Goal: Contribute content: Contribute content

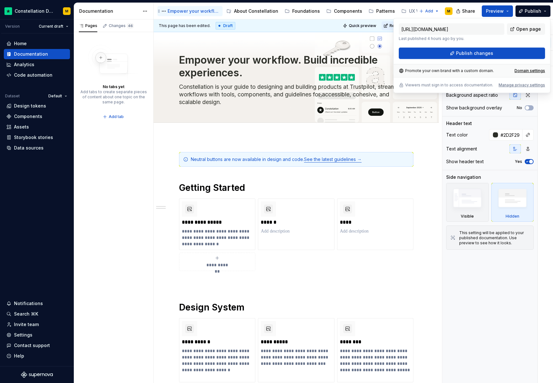
scroll to position [169, 0]
click at [245, 7] on div "About Constellation" at bounding box center [252, 11] width 52 height 8
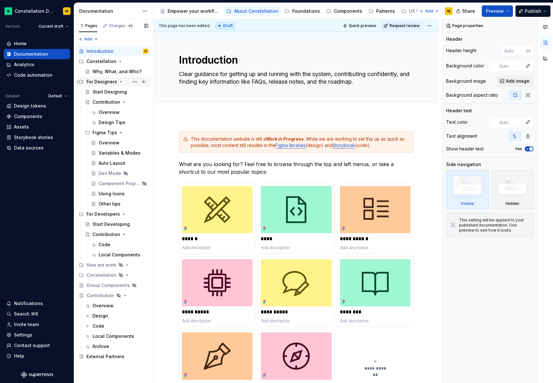
click at [120, 81] on icon "Page tree" at bounding box center [120, 81] width 5 height 5
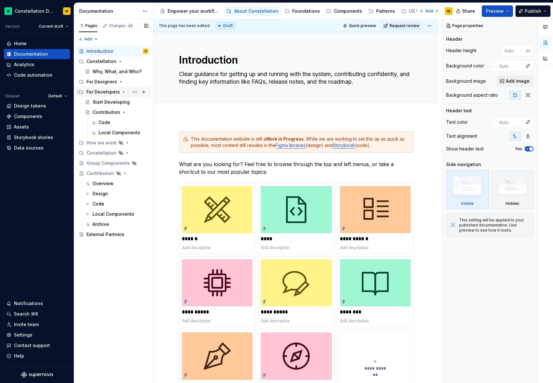
click at [123, 91] on icon "Page tree" at bounding box center [123, 91] width 5 height 5
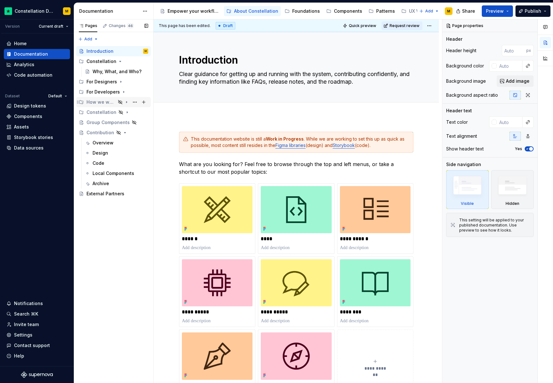
click at [95, 103] on div "How we work" at bounding box center [100, 102] width 29 height 6
click at [100, 112] on div "API Props" at bounding box center [103, 112] width 21 height 6
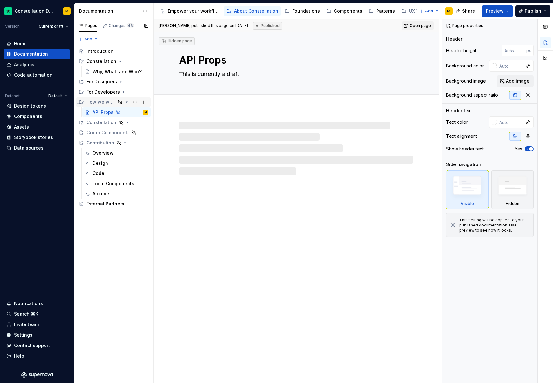
click at [99, 107] on div "How we work" at bounding box center [113, 102] width 74 height 10
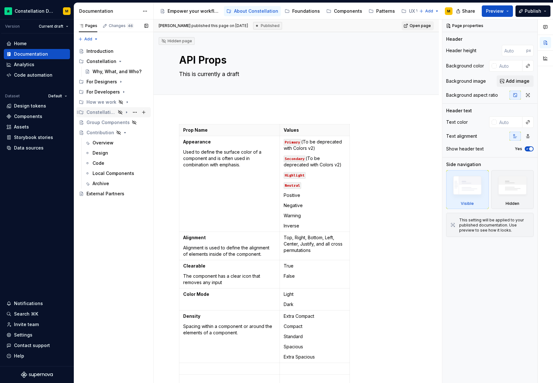
click at [103, 113] on div "Constellation" at bounding box center [100, 112] width 29 height 6
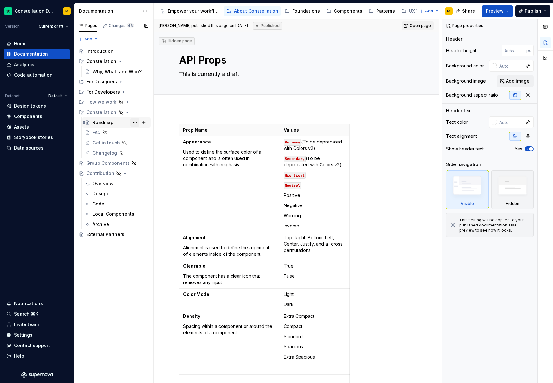
click at [133, 122] on button "Page tree" at bounding box center [134, 122] width 9 height 9
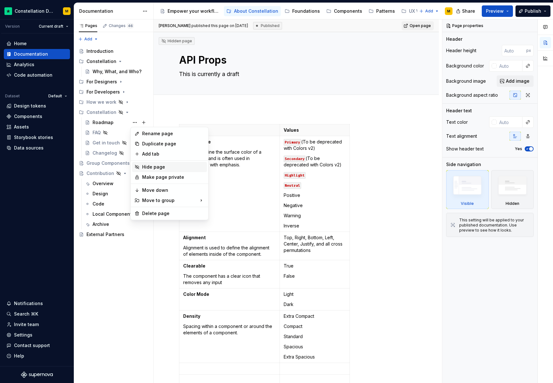
click at [152, 167] on div "Hide page" at bounding box center [173, 167] width 62 height 6
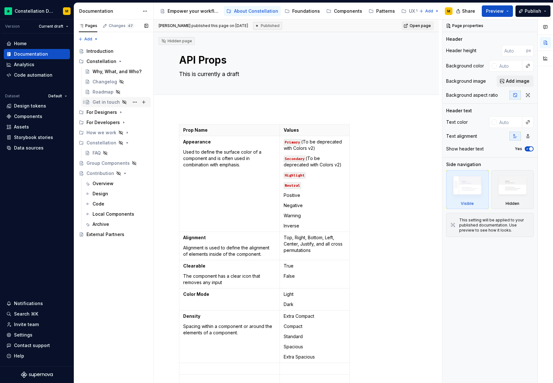
click at [107, 100] on div "Get in touch" at bounding box center [106, 102] width 27 height 6
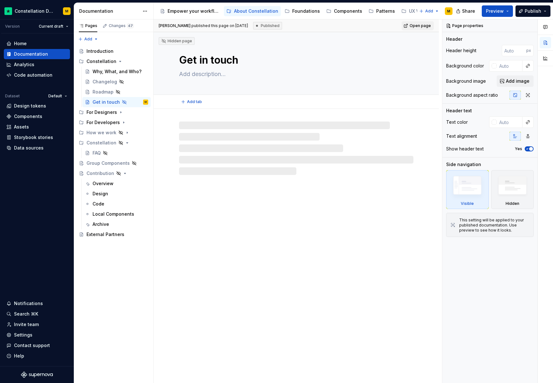
click at [221, 58] on textarea "Get in touch" at bounding box center [295, 59] width 234 height 15
drag, startPoint x: 197, startPoint y: 60, endPoint x: 267, endPoint y: 61, distance: 69.9
click at [267, 61] on textarea "Get in touch" at bounding box center [295, 59] width 234 height 15
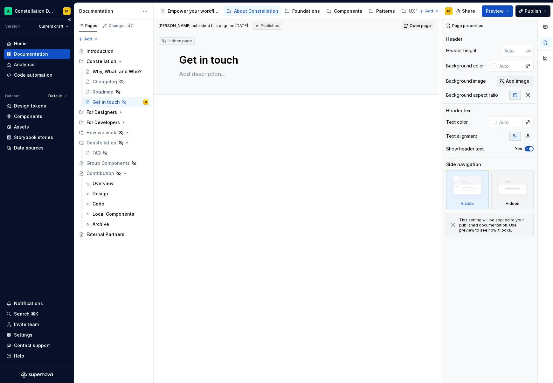
type textarea "*"
type textarea "Get"
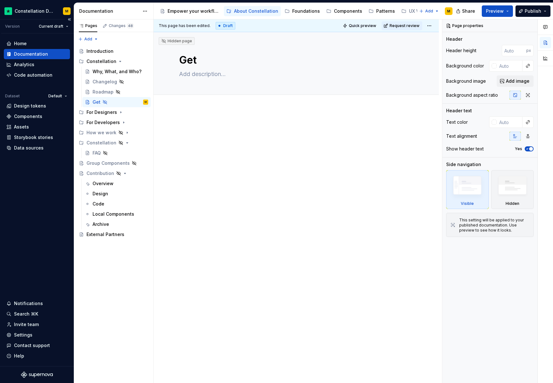
type textarea "*"
type textarea "Get S"
type textarea "*"
type textarea "Get"
type textarea "*"
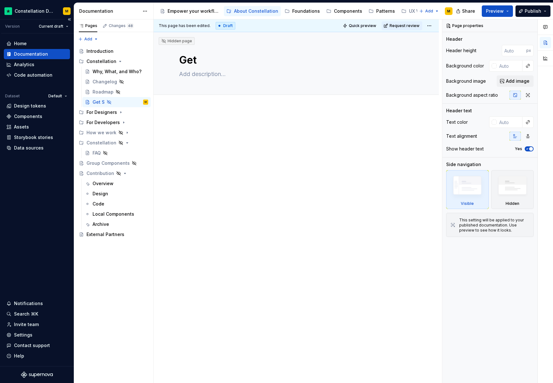
type textarea "Get"
type textarea "*"
type textarea "Ge"
type textarea "*"
type textarea "G"
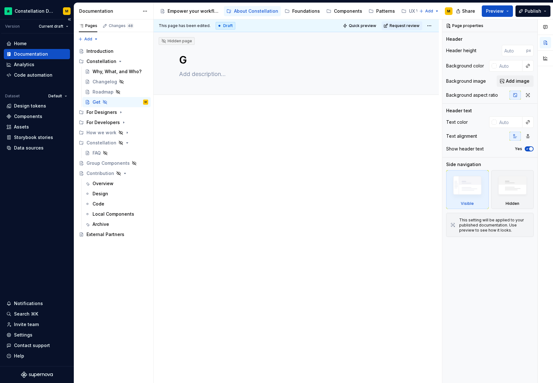
type textarea "*"
type textarea "Untitled page"
type textarea "*"
type textarea "Untitled pageS"
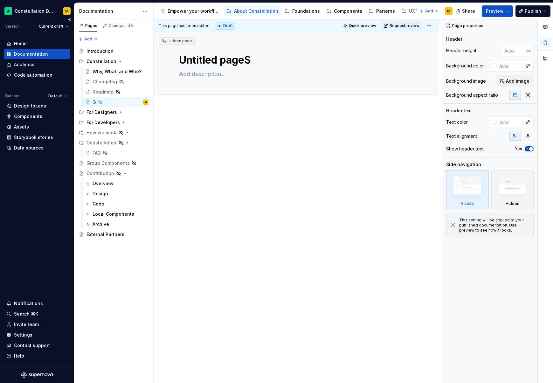
type textarea "*"
type textarea "Untitled pageSu"
click at [214, 63] on textarea "Untitled pageSu" at bounding box center [295, 59] width 234 height 15
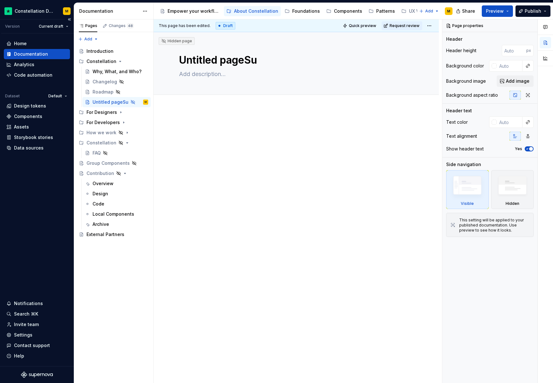
type textarea "*"
type textarea "S"
type textarea "*"
type textarea "Su"
type textarea "*"
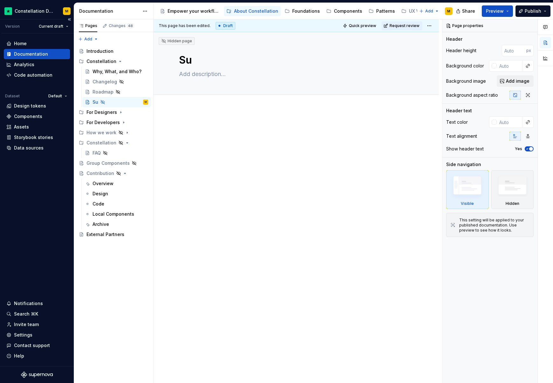
type textarea "Sup"
type textarea "*"
type textarea "Supp"
type textarea "*"
type textarea "Suppo"
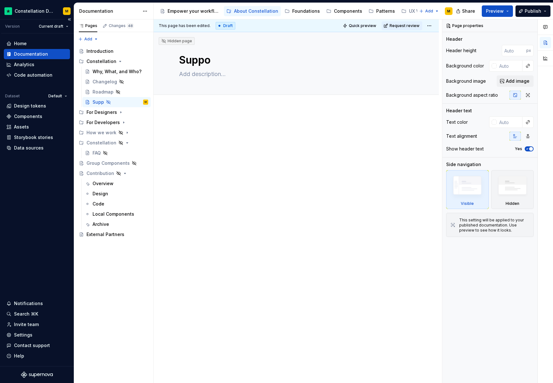
type textarea "*"
type textarea "Suppor"
type textarea "*"
type textarea "Support"
type textarea "*"
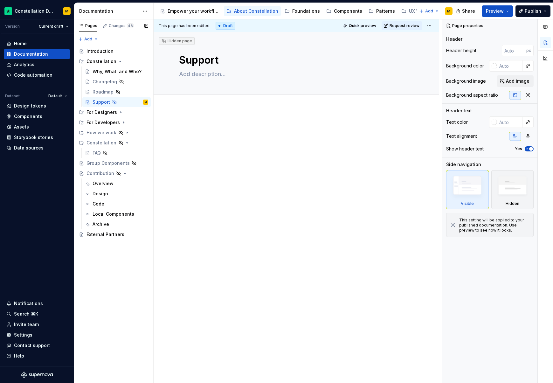
type textarea "Support"
click at [125, 315] on div "Pages Changes 48 Add Accessibility guide for tree Page tree. Navigate the tree …" at bounding box center [113, 201] width 79 height 364
click at [100, 93] on div "Roadmap" at bounding box center [103, 92] width 21 height 6
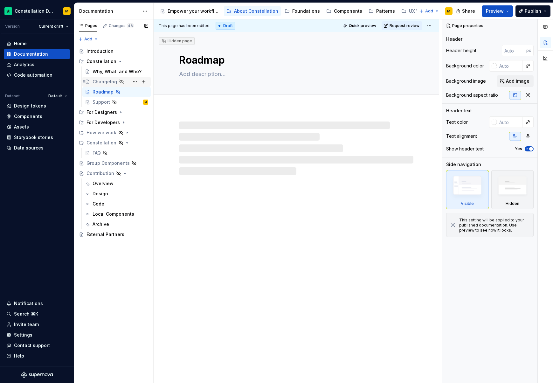
click at [105, 84] on div "Changelog" at bounding box center [105, 82] width 24 height 6
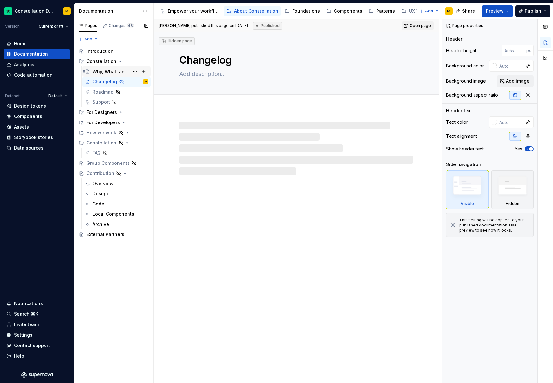
click at [104, 74] on div "Why, What, and Who?" at bounding box center [111, 71] width 37 height 6
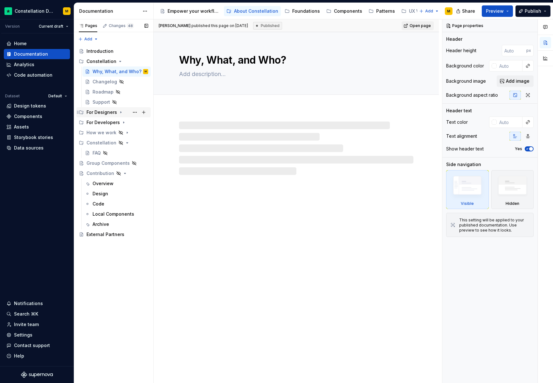
click at [118, 114] on icon "Page tree" at bounding box center [120, 112] width 5 height 5
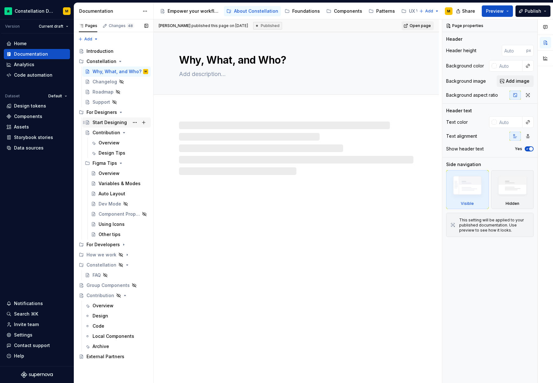
click at [116, 121] on div "Start Designing" at bounding box center [110, 122] width 34 height 6
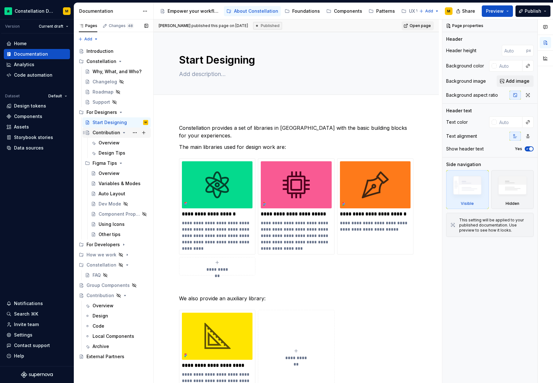
click at [121, 132] on icon "Page tree" at bounding box center [123, 132] width 5 height 5
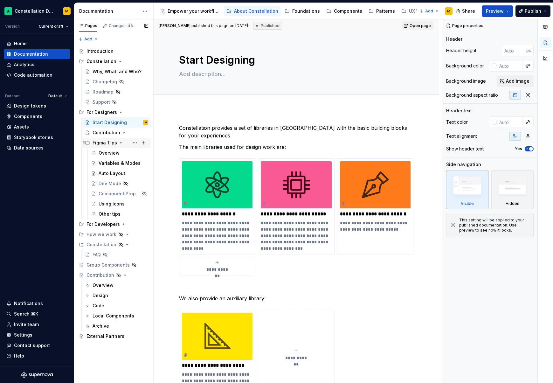
click at [119, 141] on icon "Page tree" at bounding box center [120, 142] width 5 height 5
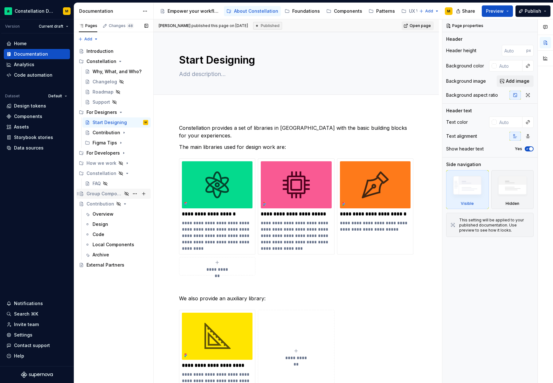
click at [108, 191] on div "Group Components" at bounding box center [104, 193] width 36 height 6
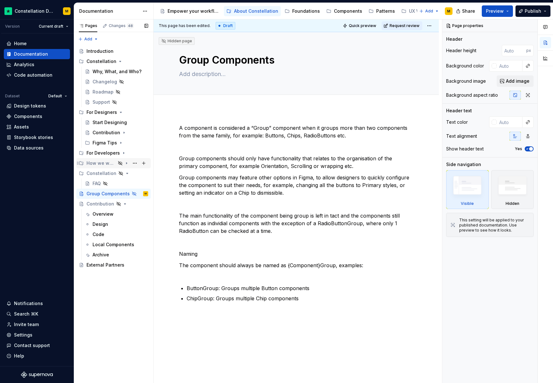
click at [127, 163] on icon "Page tree" at bounding box center [126, 163] width 5 height 5
click at [126, 163] on icon "Page tree" at bounding box center [127, 163] width 2 height 1
click at [91, 184] on div "FAQ" at bounding box center [116, 183] width 63 height 9
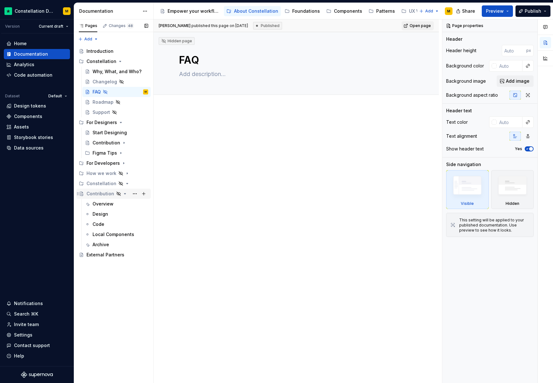
click at [122, 193] on icon "Page tree" at bounding box center [124, 193] width 5 height 5
click at [98, 188] on div "How we work" at bounding box center [117, 183] width 62 height 9
click at [101, 213] on div "Constellation" at bounding box center [100, 214] width 29 height 6
click at [125, 224] on icon "Page tree" at bounding box center [125, 225] width 1 height 2
click at [124, 216] on icon "Page tree" at bounding box center [126, 213] width 5 height 5
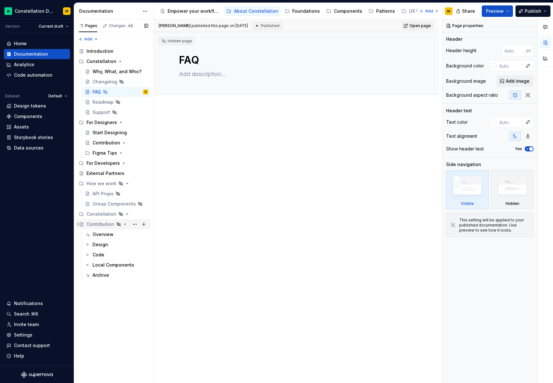
click at [124, 223] on icon "Page tree" at bounding box center [124, 224] width 5 height 5
click at [110, 235] on div "Overview" at bounding box center [103, 234] width 21 height 6
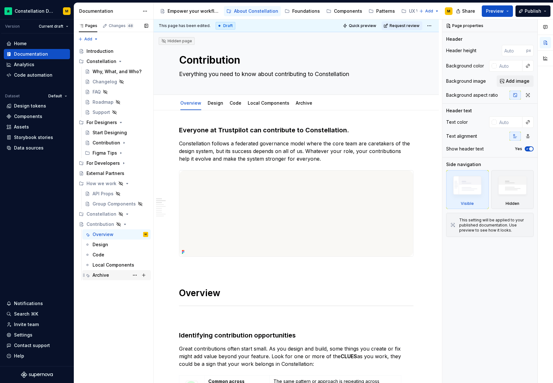
click at [107, 277] on div "Archive" at bounding box center [101, 275] width 17 height 6
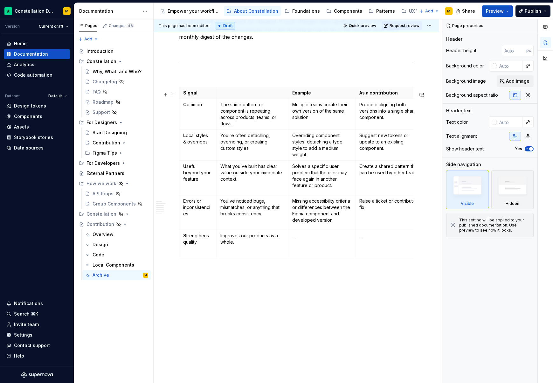
scroll to position [1594, 0]
click at [124, 224] on icon "Page tree" at bounding box center [125, 224] width 2 height 1
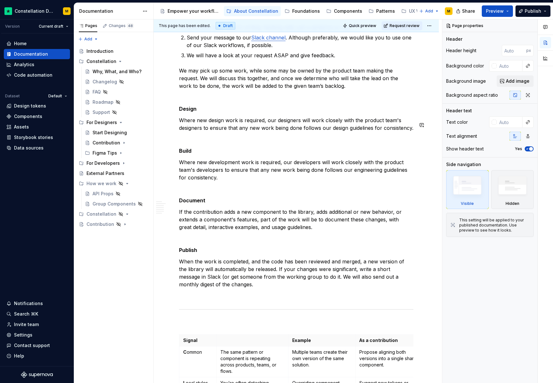
scroll to position [1279, 0]
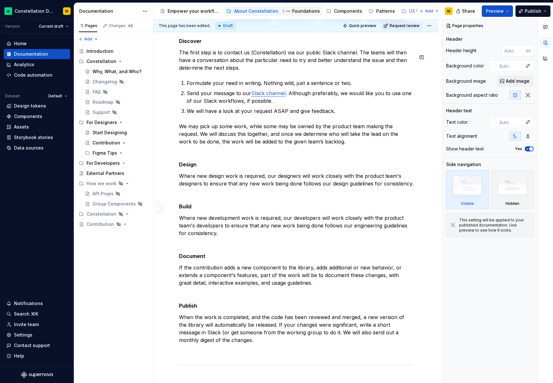
click at [298, 14] on div "Foundations" at bounding box center [306, 11] width 28 height 6
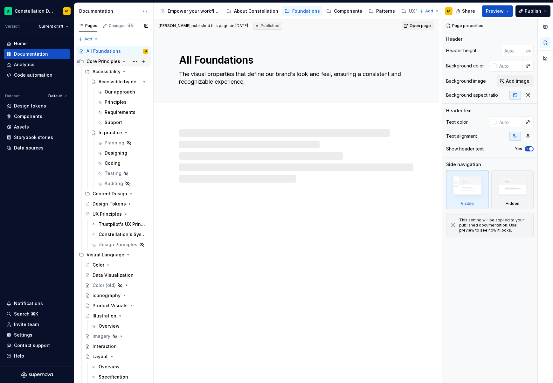
click at [124, 63] on icon "Page tree" at bounding box center [123, 61] width 5 height 5
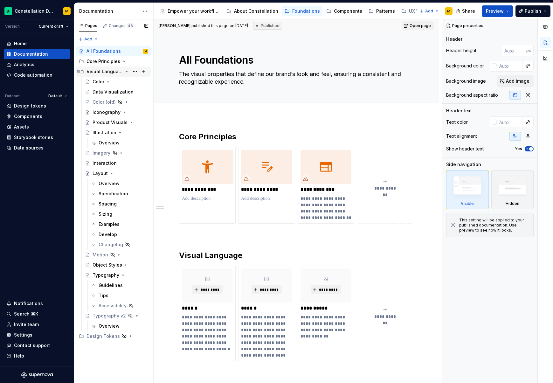
click at [125, 69] on icon "Page tree" at bounding box center [126, 71] width 5 height 5
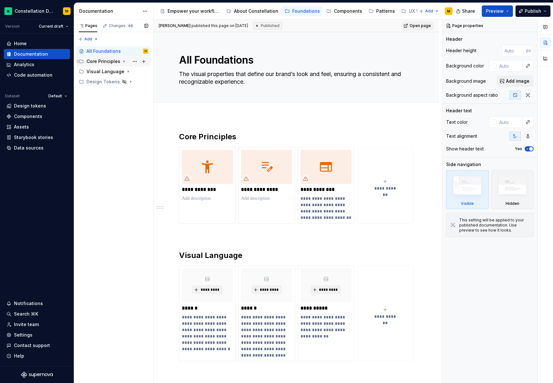
click at [121, 62] on icon "Page tree" at bounding box center [123, 61] width 5 height 5
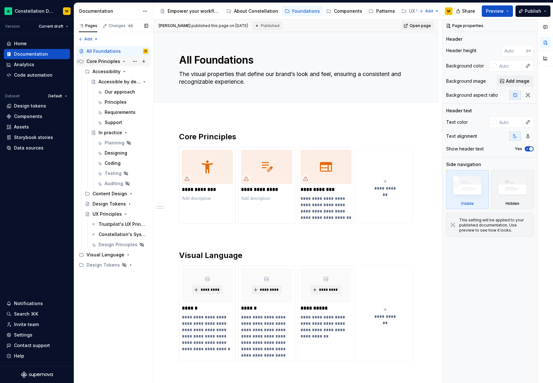
click at [123, 61] on icon "Page tree" at bounding box center [124, 61] width 2 height 1
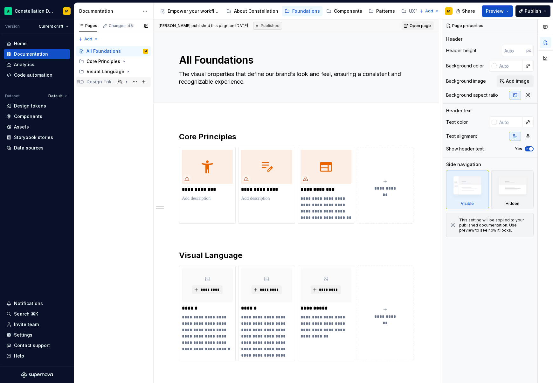
click at [128, 80] on icon "Page tree" at bounding box center [126, 81] width 5 height 5
click at [123, 63] on icon "Page tree" at bounding box center [123, 61] width 5 height 5
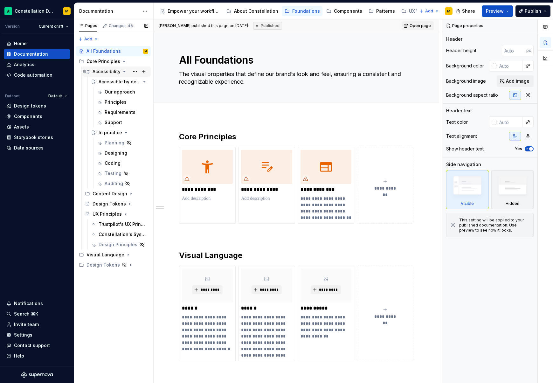
click at [122, 72] on icon "Page tree" at bounding box center [124, 71] width 5 height 5
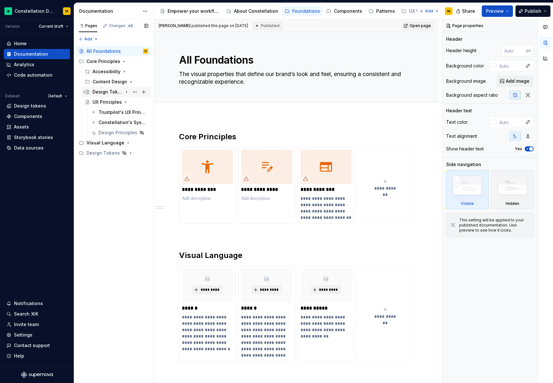
click at [127, 92] on icon "Page tree" at bounding box center [126, 91] width 5 height 5
click at [127, 92] on icon "Page tree" at bounding box center [127, 92] width 2 height 1
click at [124, 102] on icon "Page tree" at bounding box center [125, 102] width 5 height 5
click at [126, 113] on icon "Page tree" at bounding box center [126, 112] width 5 height 5
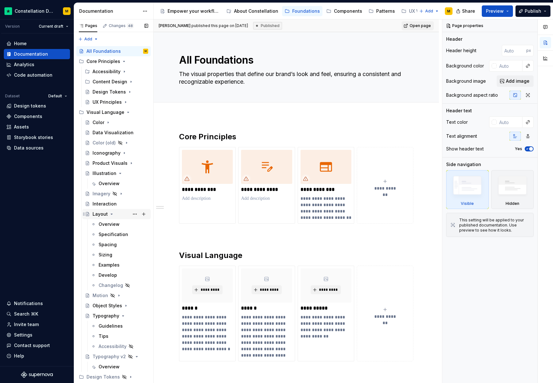
click at [112, 215] on icon "Page tree" at bounding box center [111, 213] width 5 height 5
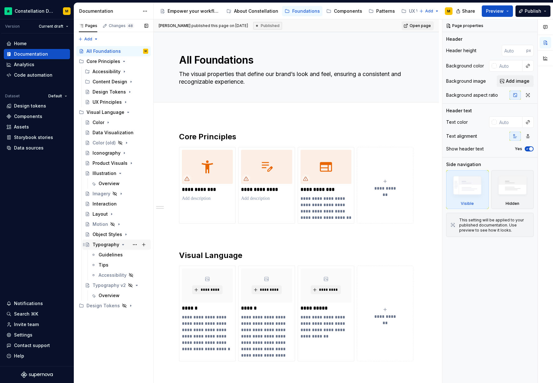
click at [123, 245] on icon "Page tree" at bounding box center [122, 244] width 5 height 5
click at [250, 10] on div "About Constellation" at bounding box center [256, 11] width 44 height 6
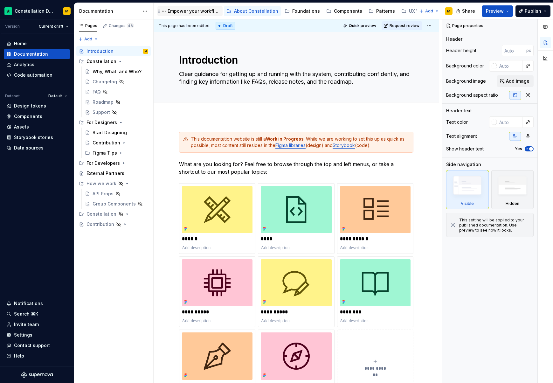
click at [198, 10] on div "Empower your workflow. Build incredible experiences." at bounding box center [194, 11] width 52 height 6
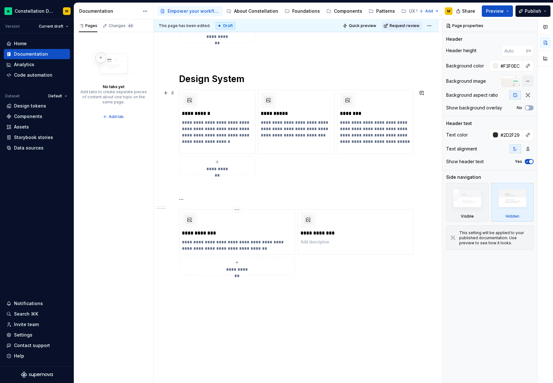
scroll to position [270, 0]
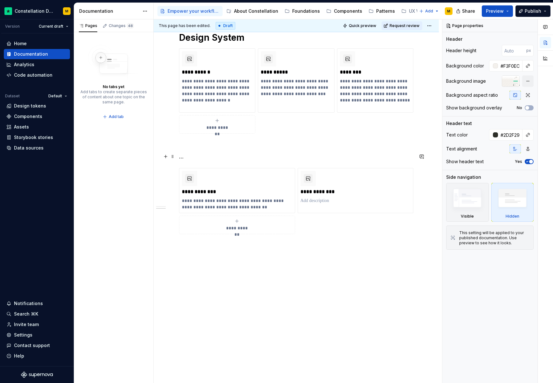
type textarea "*"
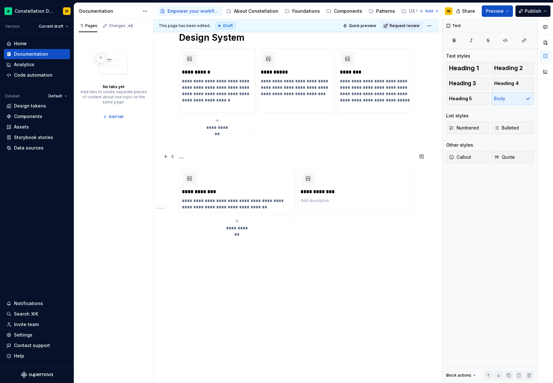
click at [204, 159] on p "…" at bounding box center [296, 157] width 234 height 8
click at [264, 223] on div "**********" at bounding box center [237, 224] width 110 height 13
type textarea "*"
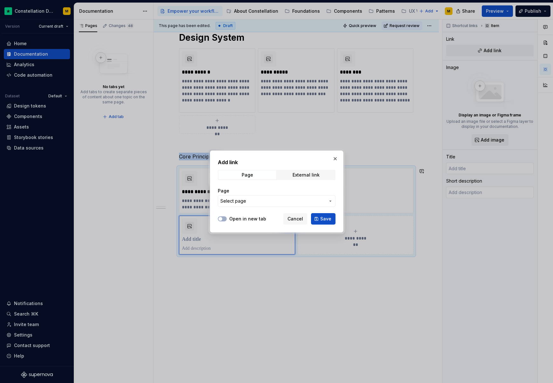
click at [258, 203] on span "Select page" at bounding box center [272, 201] width 105 height 6
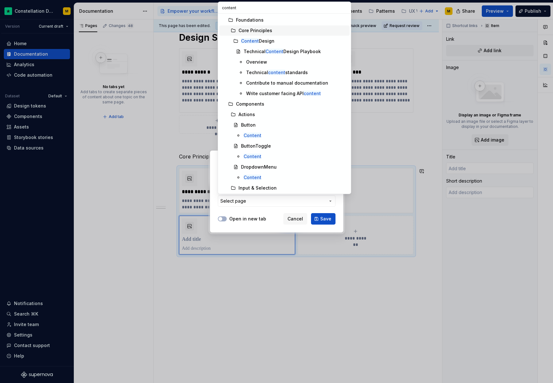
type input "content"
click at [267, 40] on div "Content Design" at bounding box center [257, 41] width 33 height 6
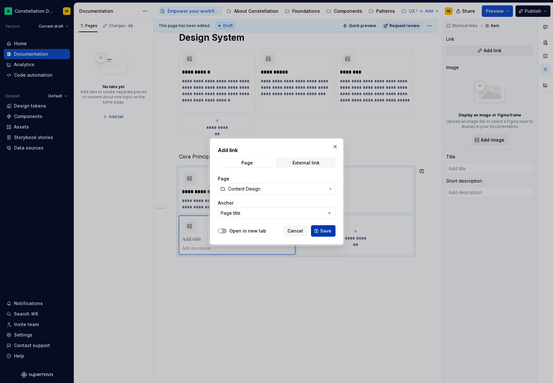
click at [326, 230] on span "Save" at bounding box center [325, 231] width 11 height 6
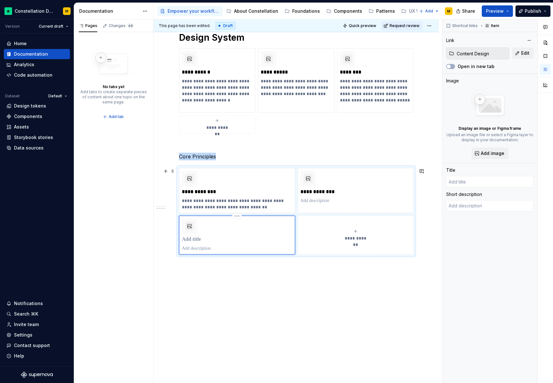
type textarea "*"
type input "Content Design"
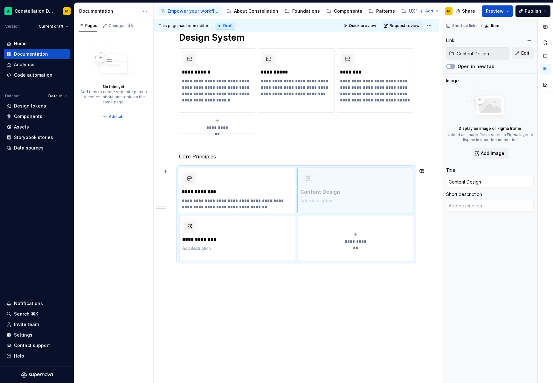
drag, startPoint x: 199, startPoint y: 225, endPoint x: 324, endPoint y: 189, distance: 129.5
click at [324, 189] on body "Constellation Design System M Version Current draft Home Documentation Analytic…" at bounding box center [276, 191] width 553 height 383
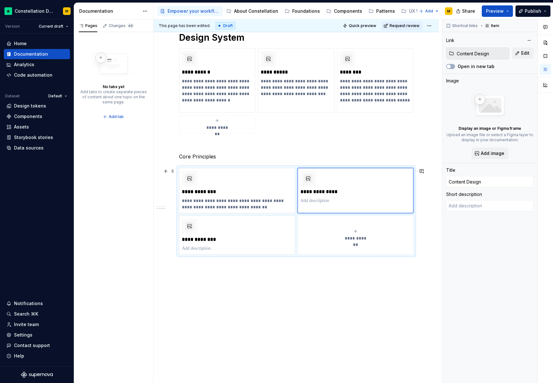
click at [179, 169] on div "**********" at bounding box center [296, 211] width 234 height 86
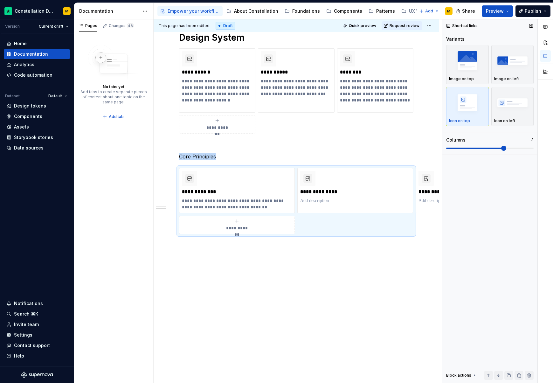
click at [495, 148] on span at bounding box center [489, 148] width 87 height 5
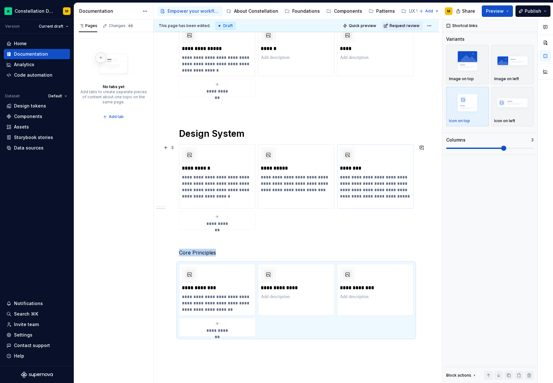
scroll to position [71, 0]
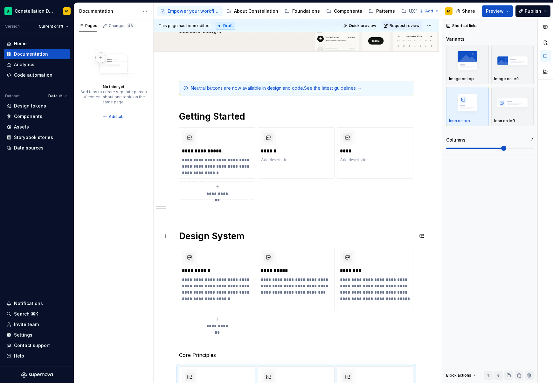
click at [203, 234] on h1 "Design System" at bounding box center [296, 235] width 234 height 11
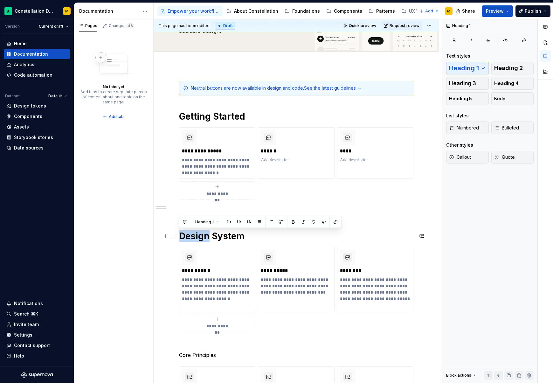
click at [203, 234] on h1 "Design System" at bounding box center [296, 235] width 234 height 11
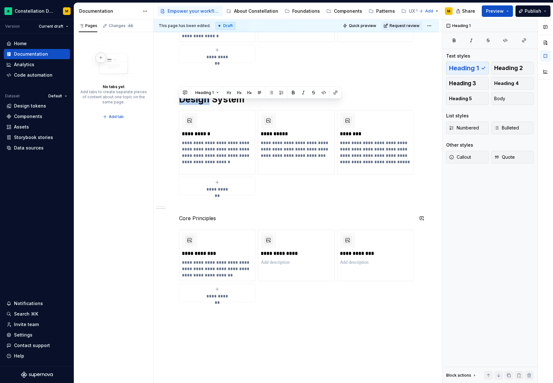
scroll to position [219, 0]
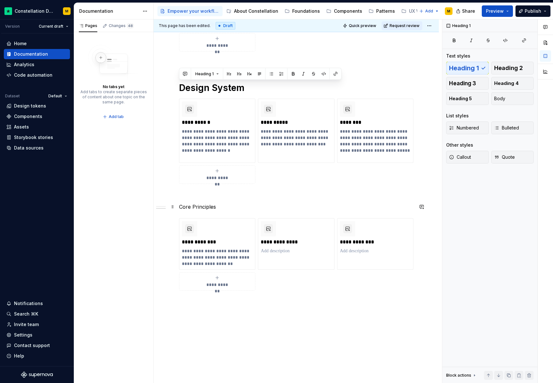
click at [203, 207] on p "Core Principles" at bounding box center [296, 207] width 234 height 8
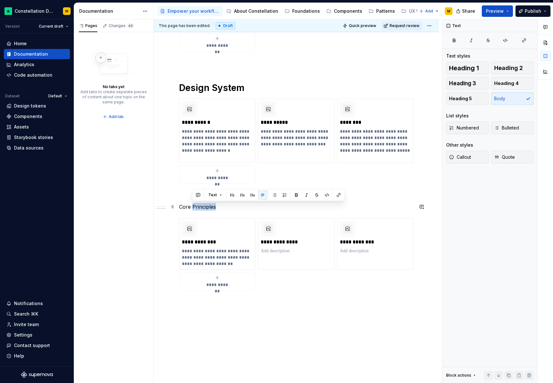
click at [203, 207] on p "Core Principles" at bounding box center [296, 207] width 234 height 8
click at [221, 196] on button "button" at bounding box center [219, 194] width 9 height 9
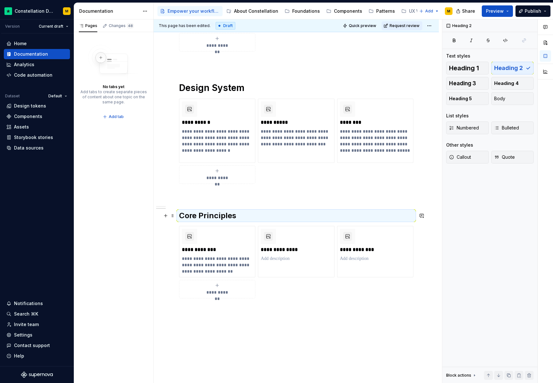
click at [240, 214] on h2 "Core Principles" at bounding box center [296, 215] width 234 height 10
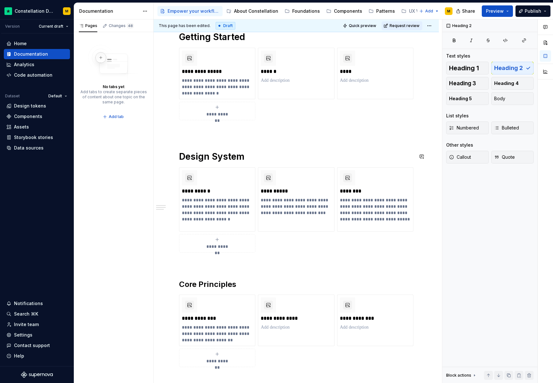
scroll to position [35, 0]
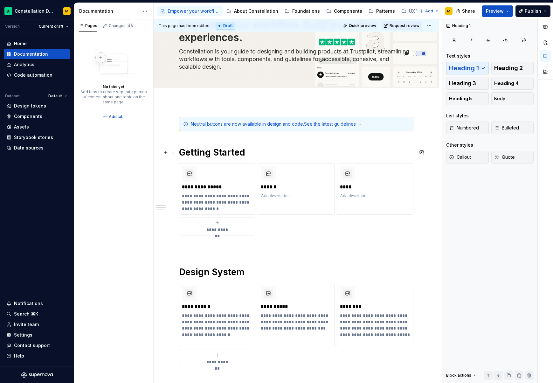
click at [231, 157] on h1 "Getting Started" at bounding box center [296, 152] width 234 height 11
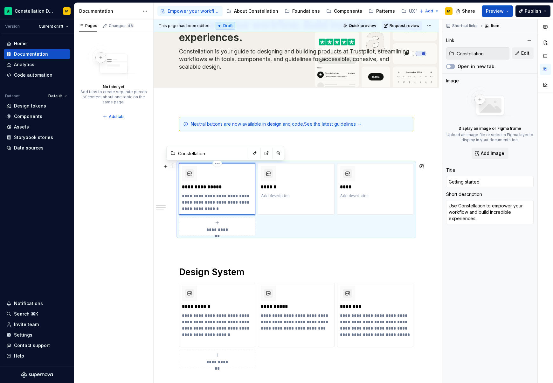
click at [223, 179] on div "**********" at bounding box center [217, 189] width 71 height 46
click at [274, 151] on button "button" at bounding box center [278, 153] width 9 height 9
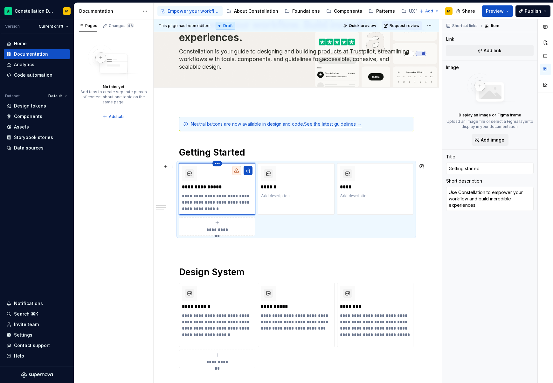
click at [219, 166] on html "Constellation Design System M Version Current draft Home Documentation Analytic…" at bounding box center [276, 191] width 553 height 383
click at [229, 175] on div "Delete item" at bounding box center [244, 174] width 41 height 6
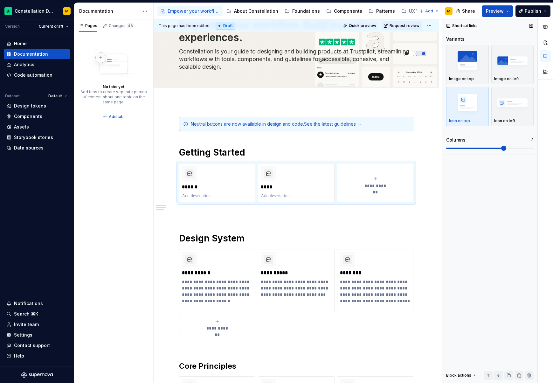
click at [453, 151] on div "Variants Image on top Image on left Icon on top Icon on left Columns 3" at bounding box center [489, 95] width 87 height 119
click at [457, 149] on span at bounding box center [489, 148] width 87 height 5
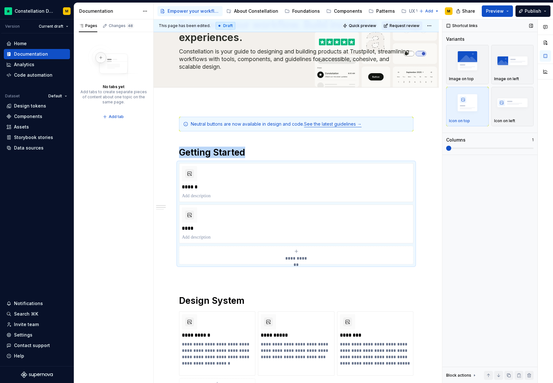
click at [464, 147] on span at bounding box center [489, 148] width 87 height 5
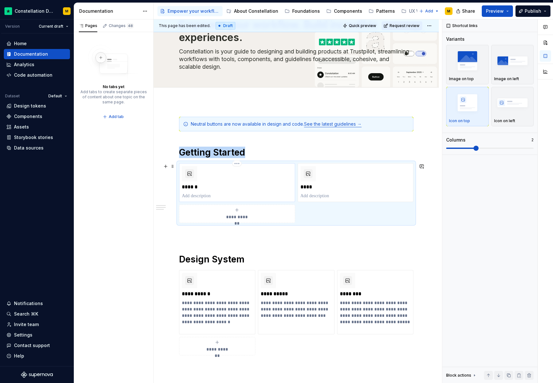
click at [193, 185] on p "******" at bounding box center [237, 187] width 110 height 6
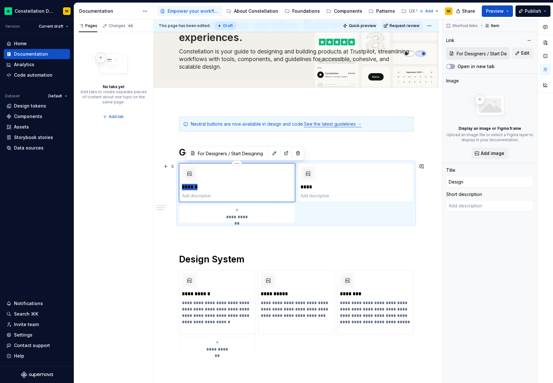
click at [193, 185] on p "******" at bounding box center [237, 187] width 110 height 6
type textarea "*"
type input "F"
type textarea "*"
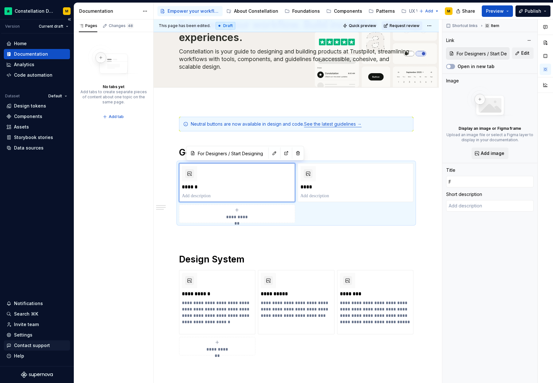
type input "Fi"
type textarea "*"
type input "Fir"
type textarea "*"
type input "Fir"
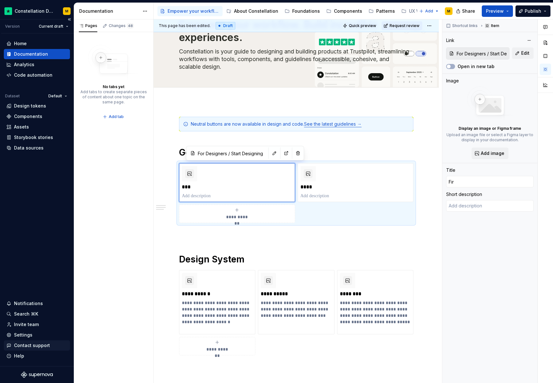
type textarea "*"
type input "Fir"
type textarea "*"
type input "Fi"
type textarea "*"
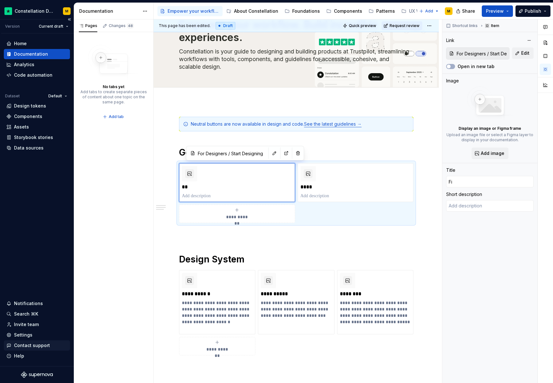
type input "Fo"
type textarea "*"
type input "For"
type textarea "*"
type input "For"
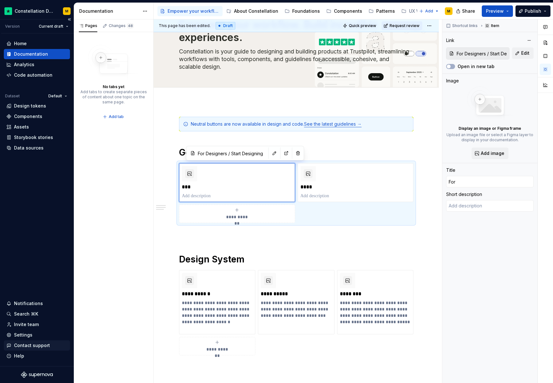
type textarea "*"
type input "For D"
type textarea "*"
type input "For De"
type textarea "*"
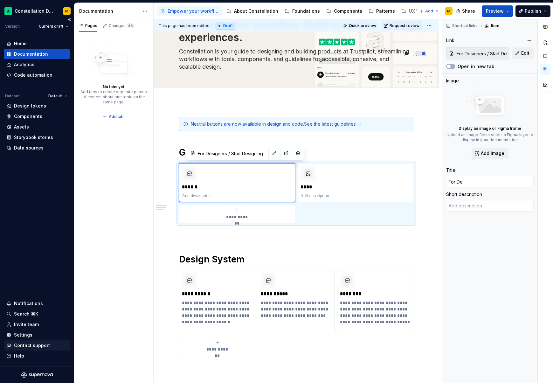
type input "For Des"
type textarea "*"
type input "For Desi"
type textarea "*"
type input "For Desig"
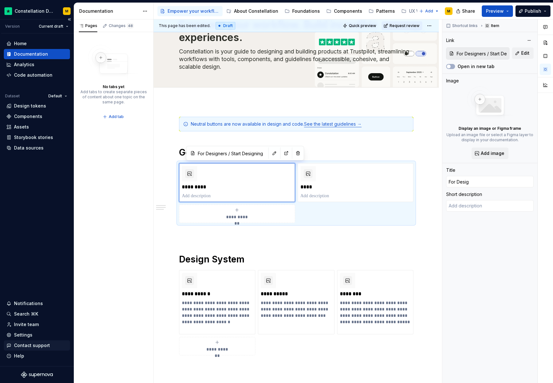
type textarea "*"
type input "For Design"
type textarea "*"
type input "For Designe"
type textarea "*"
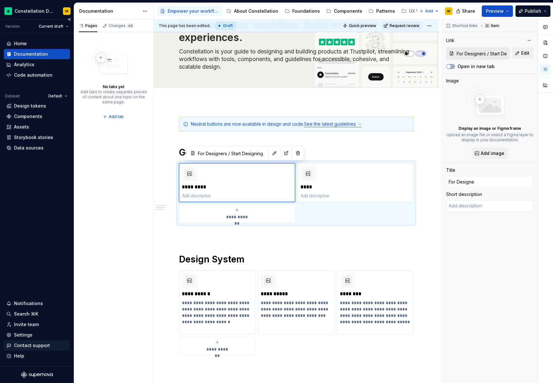
type input "For Designer"
type textarea "*"
type input "For Designers"
click at [198, 185] on p "**********" at bounding box center [237, 187] width 110 height 6
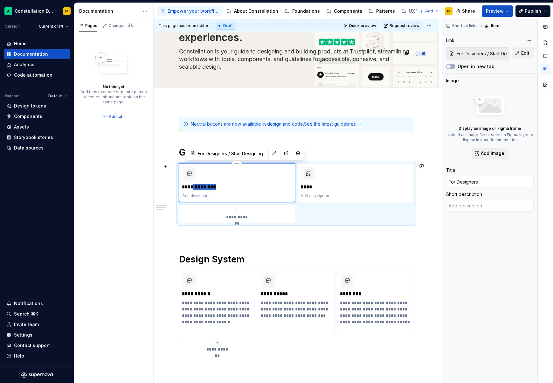
click at [198, 185] on p "**********" at bounding box center [237, 187] width 110 height 6
type textarea "*"
type input "S"
type textarea "*"
type input "St"
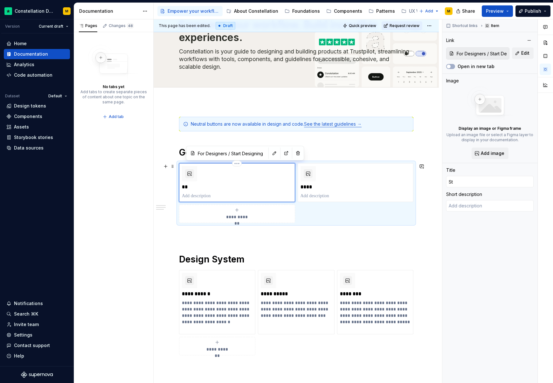
type textarea "*"
type input "Sta"
type textarea "*"
type input "Star"
type textarea "*"
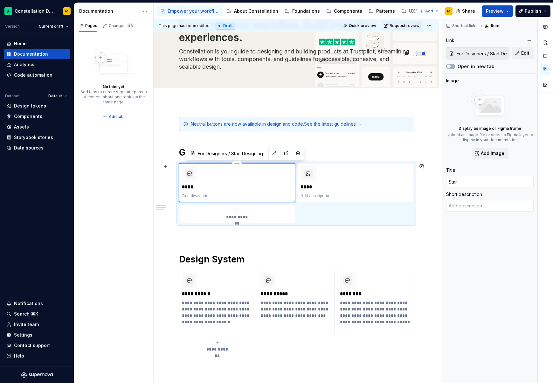
type input "Start"
type textarea "*"
type input "Start"
type textarea "*"
type input "Start d"
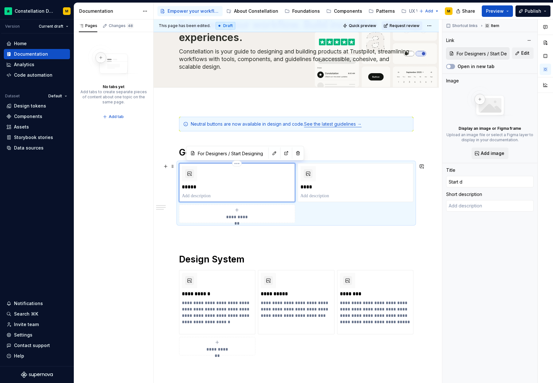
type textarea "*"
type input "Start de"
type textarea "*"
type input "Start des"
type textarea "*"
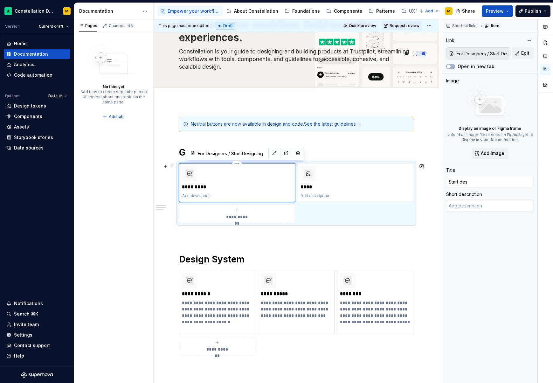
type input "Start desiu"
type textarea "*"
type input "Start desiug"
type textarea "*"
type input "Start desiu"
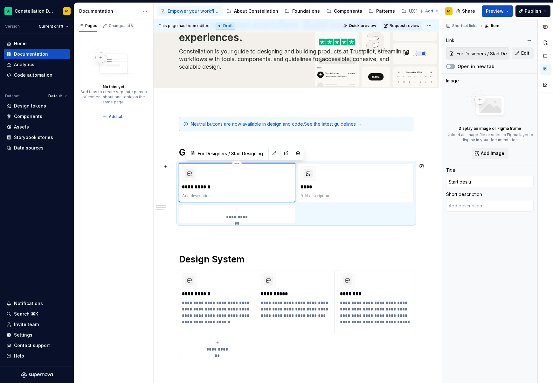
type textarea "*"
type input "Start desi"
type textarea "*"
type input "Start desig"
type textarea "*"
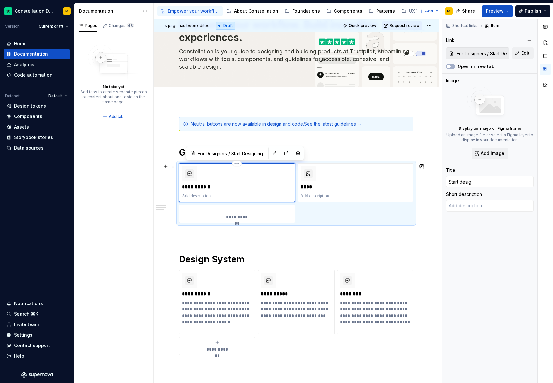
type input "Start design"
type textarea "*"
type input "Start designi"
type textarea "*"
type input "Start designin"
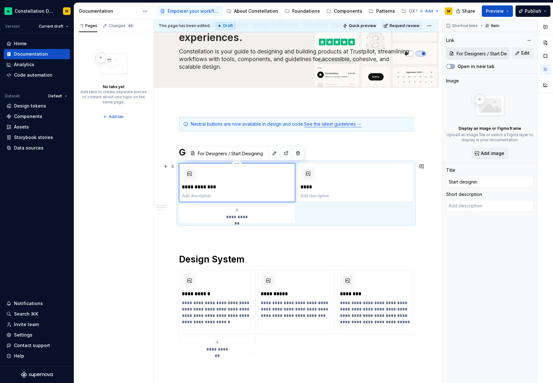
type textarea "*"
type input "Start designing"
click at [305, 184] on p "****" at bounding box center [355, 187] width 110 height 6
type textarea "*"
type input "For Developers / Start Developing"
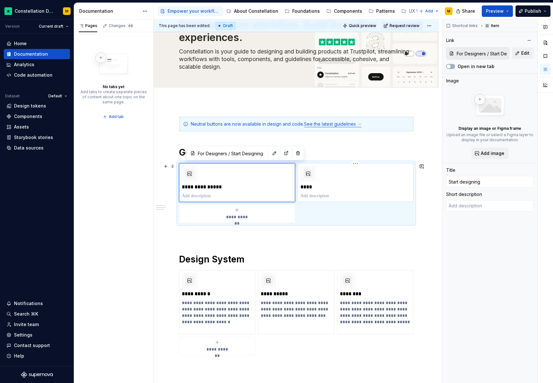
type input "For Developers / Start Developing"
type input "Code"
click at [305, 184] on p "****" at bounding box center [355, 187] width 110 height 6
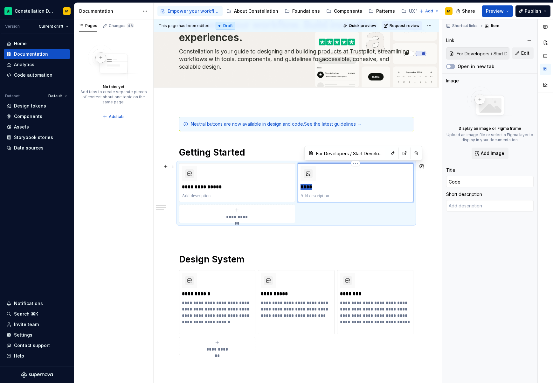
type textarea "*"
type input "S"
type textarea "*"
type input "St"
type textarea "*"
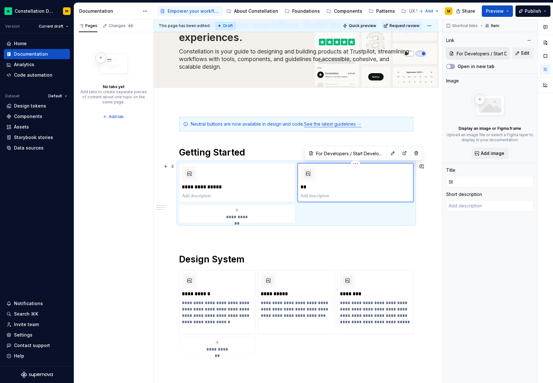
type input "Sta"
type textarea "*"
type input "Star"
type textarea "*"
type input "Starrt"
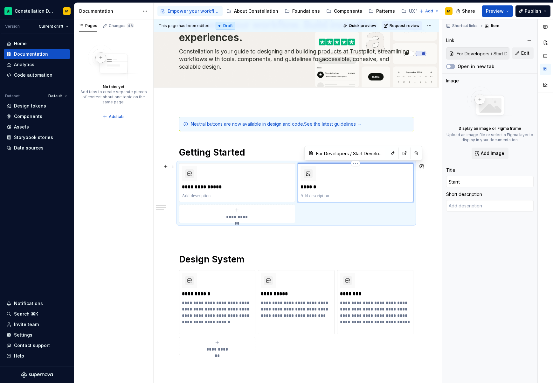
type textarea "*"
type input "Starrt"
type textarea "*"
type input "Starrt"
type textarea "*"
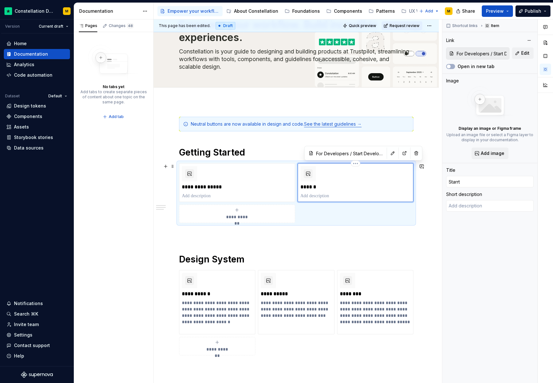
type input "Starr"
type textarea "*"
type input "Star"
type textarea "*"
type input "Start"
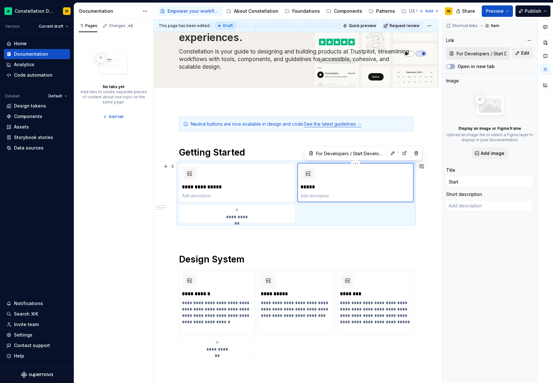
type textarea "*"
type input "Start"
type textarea "*"
type input "Start d"
type textarea "*"
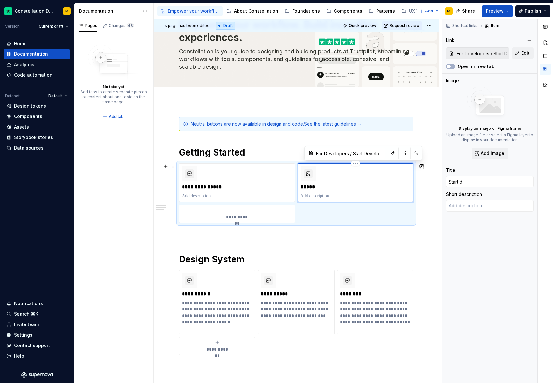
type input "Start de"
type textarea "*"
type input "Start dev"
type textarea "*"
type input "Start deve"
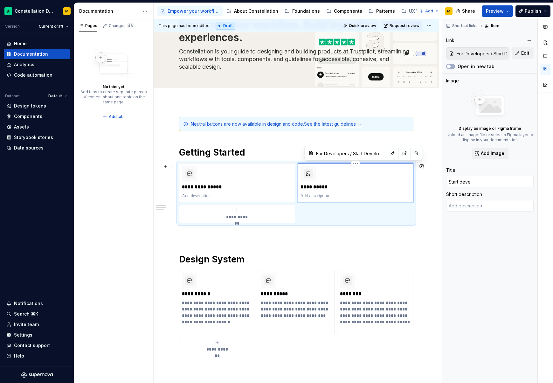
type textarea "*"
type input "Start devel"
type textarea "*"
type input "Start develio"
type textarea "*"
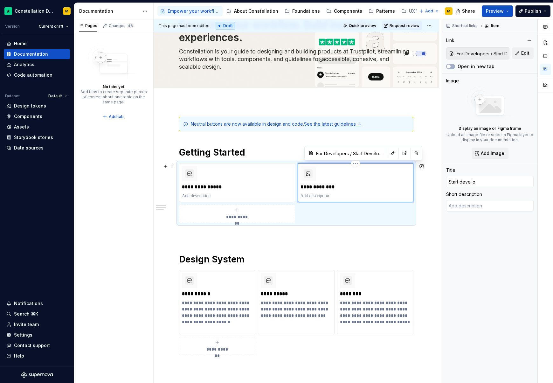
type input "Start develioo"
type textarea "*"
type input "Start develio"
type textarea "*"
type input "Start develi"
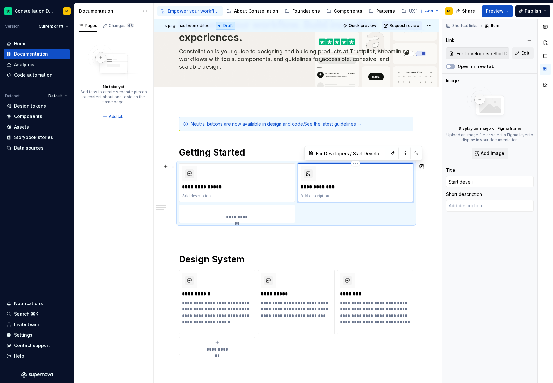
type textarea "*"
type input "Start devel"
type textarea "*"
type input "Start develo"
type textarea "*"
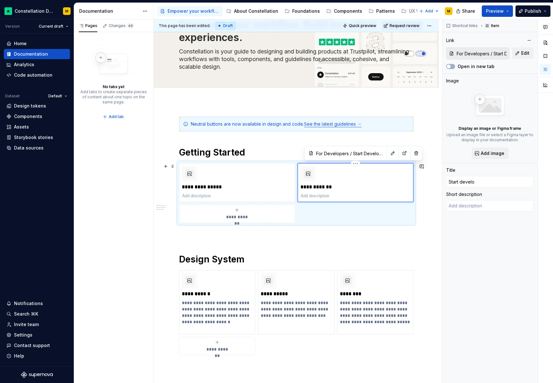
type input "Start develop"
type textarea "*"
type input "Start developi"
type textarea "*"
type input "Start developin"
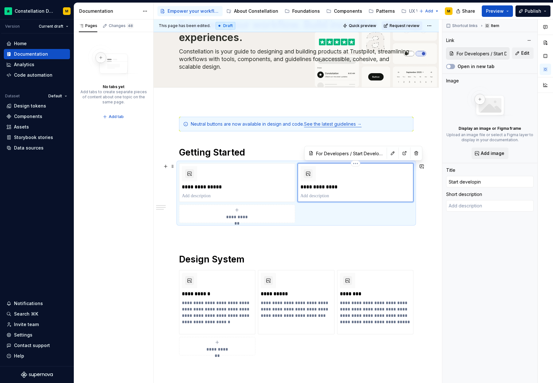
type textarea "*"
type input "Start developing"
click at [208, 187] on p "**********" at bounding box center [237, 187] width 110 height 6
type textarea "*"
type input "For Designers / Start Designing"
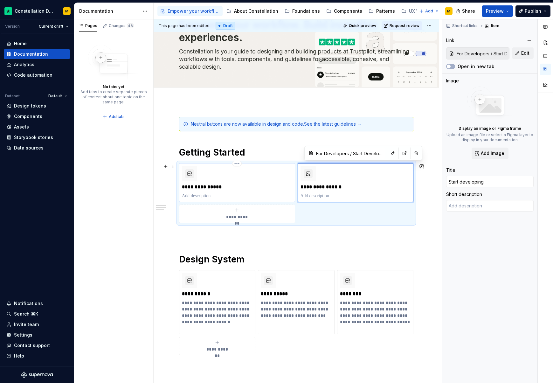
type input "For Designers / Start Designing"
type input "Start designing"
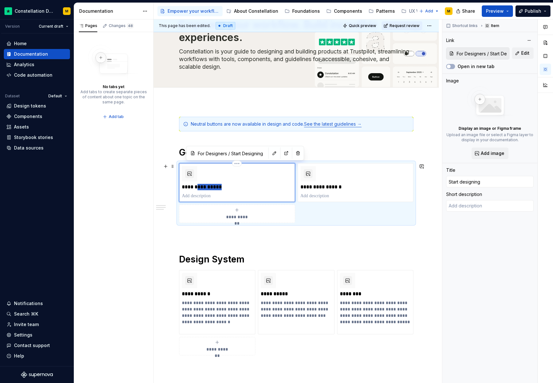
click at [208, 187] on p "**********" at bounding box center [237, 187] width 110 height 6
click at [199, 196] on p at bounding box center [237, 196] width 110 height 6
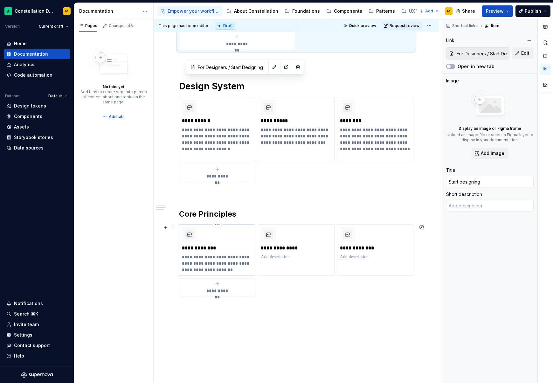
scroll to position [179, 0]
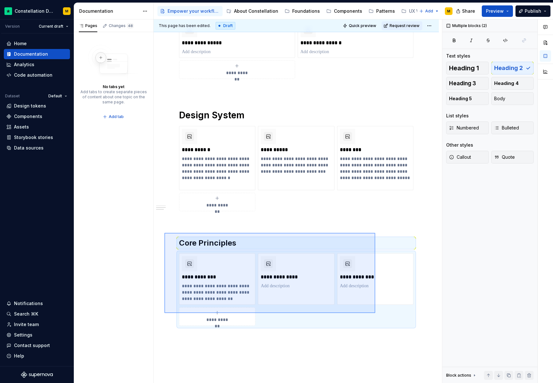
drag, startPoint x: 164, startPoint y: 233, endPoint x: 383, endPoint y: 313, distance: 233.4
click at [383, 313] on div "**********" at bounding box center [298, 201] width 288 height 364
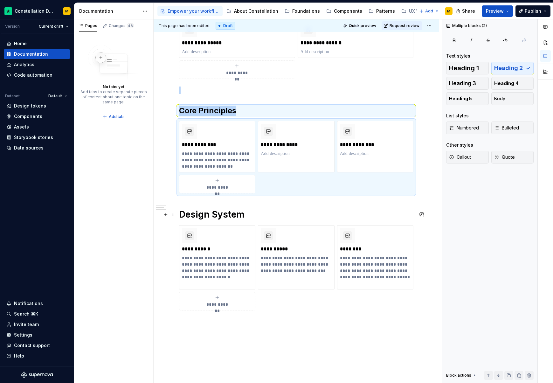
click at [181, 215] on h1 "Design System" at bounding box center [296, 214] width 234 height 11
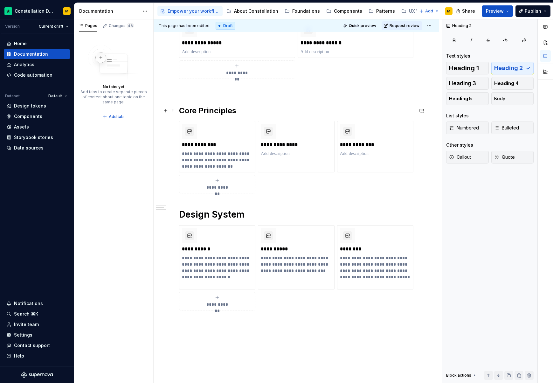
click at [204, 108] on h2 "Core Principles" at bounding box center [296, 111] width 234 height 10
drag, startPoint x: 204, startPoint y: 108, endPoint x: 214, endPoint y: 107, distance: 9.9
click at [204, 108] on h2 "Core Principles" at bounding box center [296, 111] width 234 height 10
click at [463, 70] on span "Heading 1" at bounding box center [464, 68] width 30 height 6
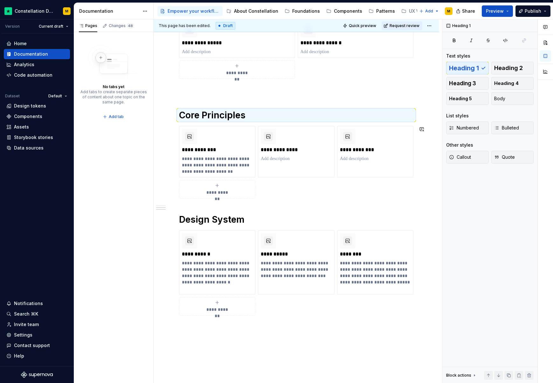
click at [237, 209] on div "**********" at bounding box center [296, 163] width 234 height 381
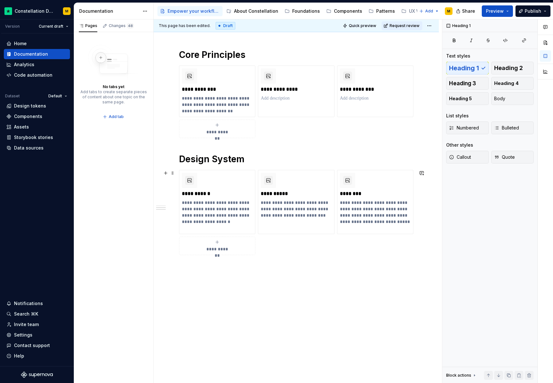
scroll to position [272, 0]
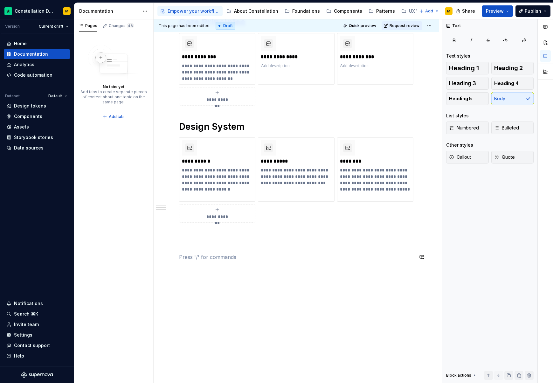
click at [211, 263] on div "**********" at bounding box center [296, 74] width 234 height 389
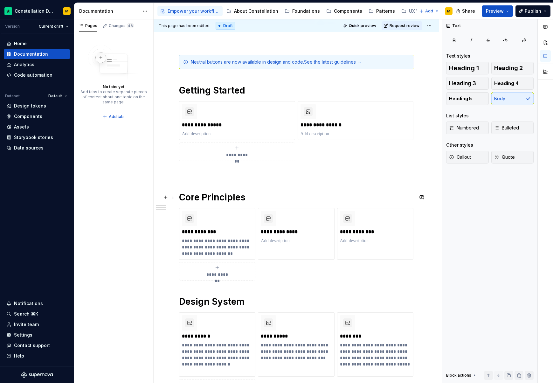
scroll to position [0, 0]
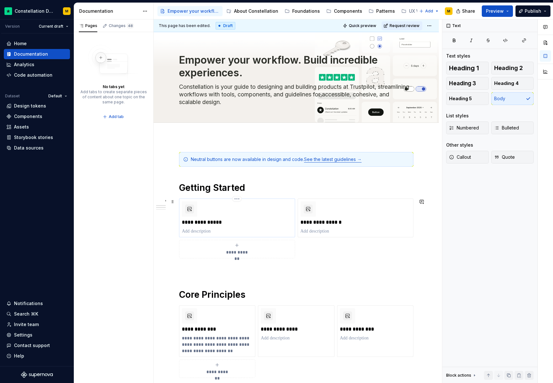
click at [216, 224] on p "**********" at bounding box center [237, 222] width 110 height 6
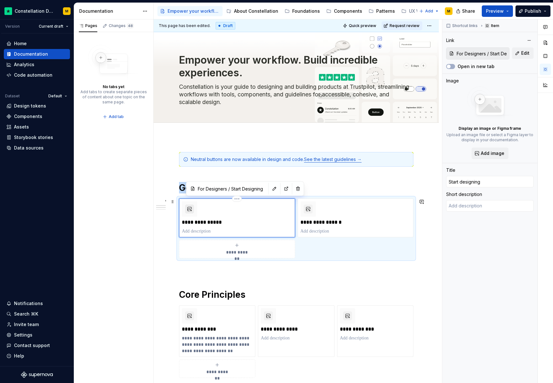
click at [186, 208] on button "button" at bounding box center [189, 208] width 9 height 9
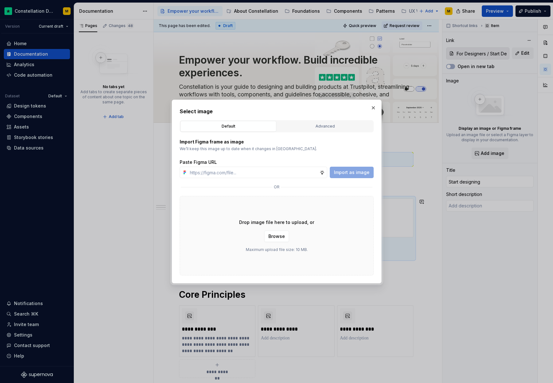
type textarea "*"
type input "[URL][DOMAIN_NAME]"
type textarea "*"
type input "[URL][DOMAIN_NAME]"
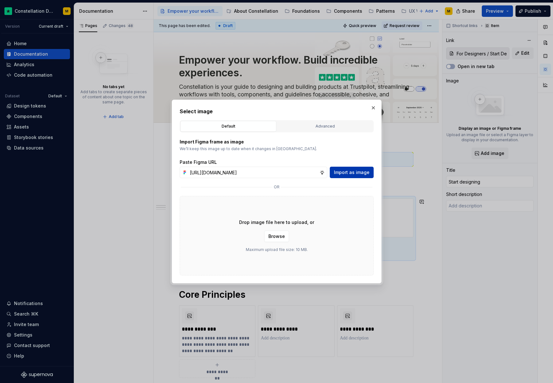
click at [361, 173] on span "Import as image" at bounding box center [352, 172] width 36 height 6
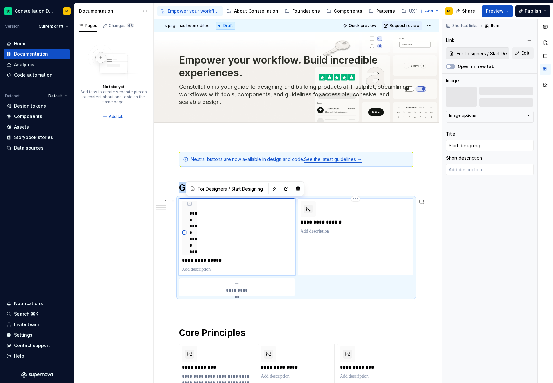
type textarea "*"
type input "For Developers / Start Developing"
click at [343, 227] on div "**********" at bounding box center [355, 217] width 110 height 33
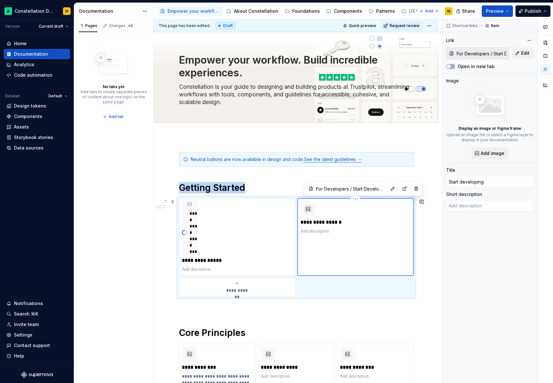
click at [309, 210] on button "button" at bounding box center [308, 208] width 9 height 9
type textarea "*"
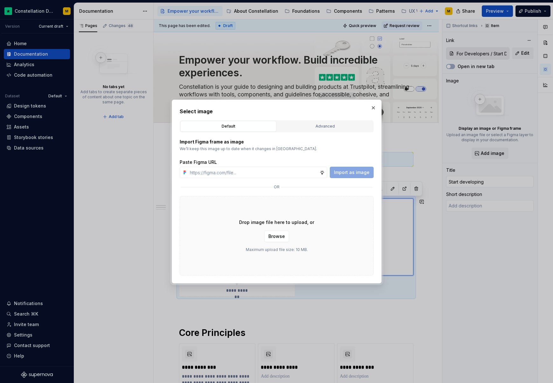
type input "[URL][DOMAIN_NAME]"
click at [368, 171] on span "Import as image" at bounding box center [352, 172] width 36 height 6
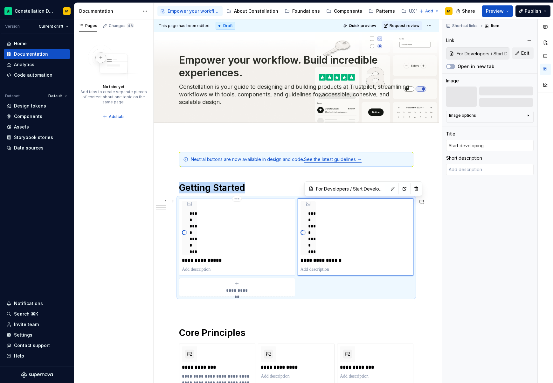
type textarea "*"
type input "For Designers / Start Designing"
type input "Start designing"
click at [236, 218] on div "**********" at bounding box center [237, 236] width 110 height 71
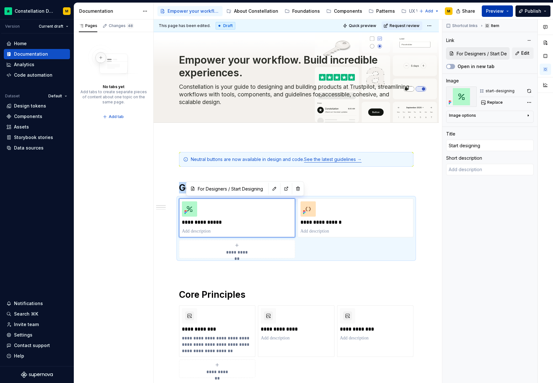
click at [505, 10] on button "Preview" at bounding box center [497, 10] width 31 height 11
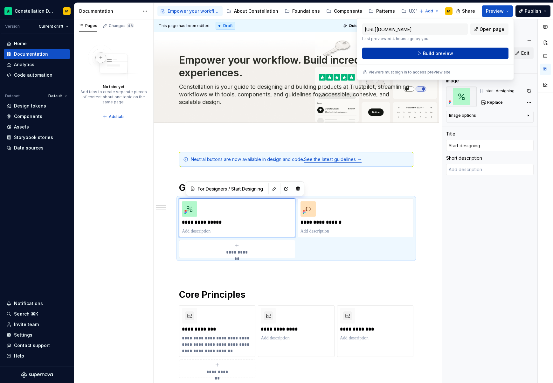
click at [434, 52] on span "Build preview" at bounding box center [438, 53] width 30 height 6
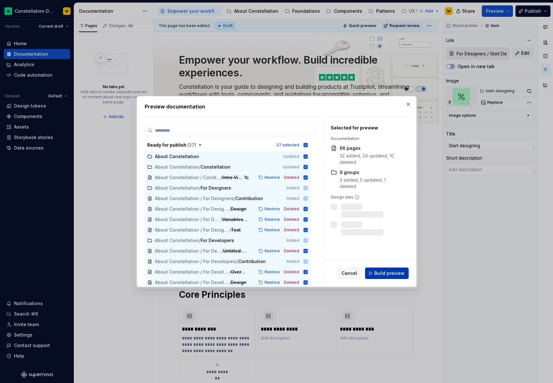
click at [404, 270] on button "Build preview" at bounding box center [387, 272] width 44 height 11
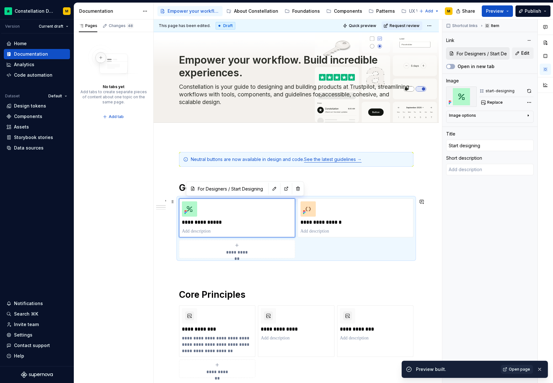
click at [346, 244] on div "**********" at bounding box center [296, 228] width 234 height 60
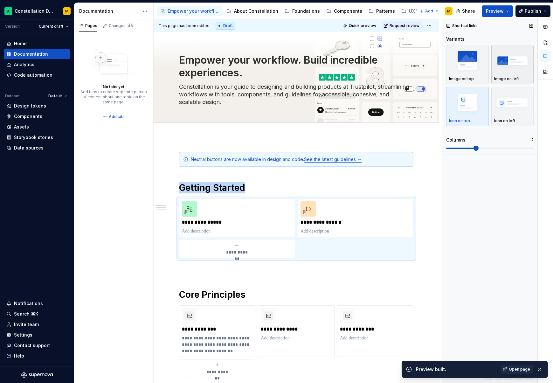
click at [506, 65] on img "button" at bounding box center [512, 60] width 37 height 23
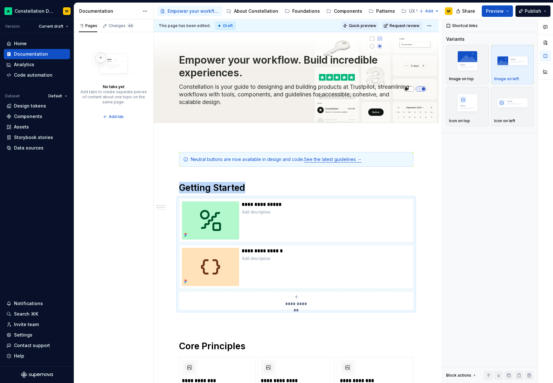
click at [375, 24] on span "Quick preview" at bounding box center [362, 25] width 27 height 5
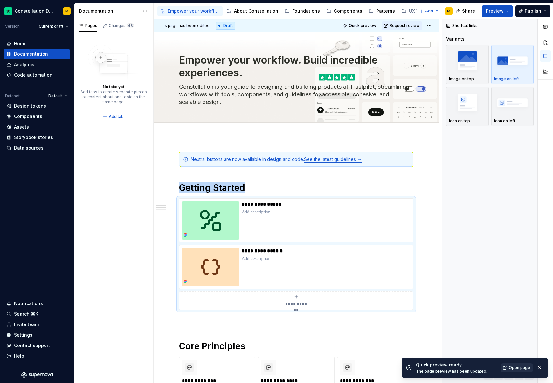
click at [508, 368] on link "Open page" at bounding box center [517, 367] width 32 height 9
click at [499, 98] on img "button" at bounding box center [512, 102] width 37 height 23
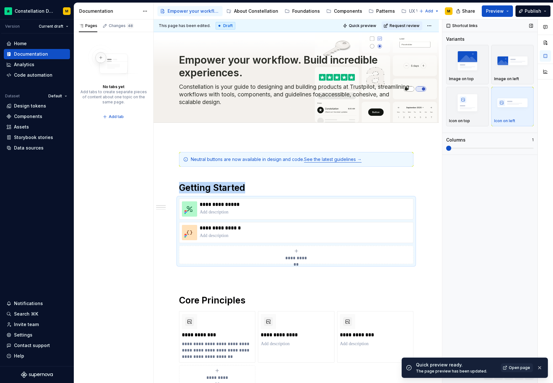
click at [489, 147] on span at bounding box center [489, 148] width 87 height 5
click at [505, 149] on span at bounding box center [489, 148] width 87 height 5
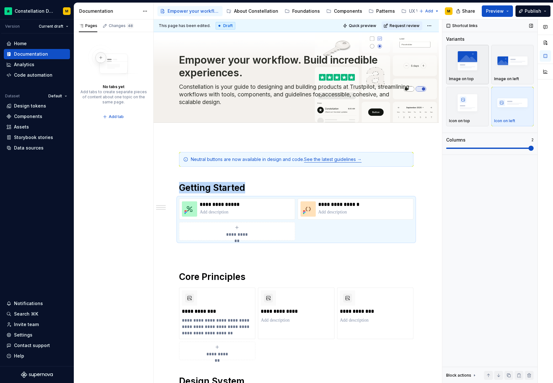
click at [468, 63] on img "button" at bounding box center [467, 60] width 37 height 23
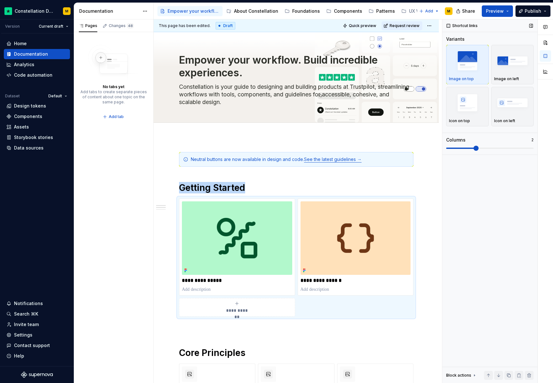
click at [494, 148] on span at bounding box center [489, 148] width 87 height 1
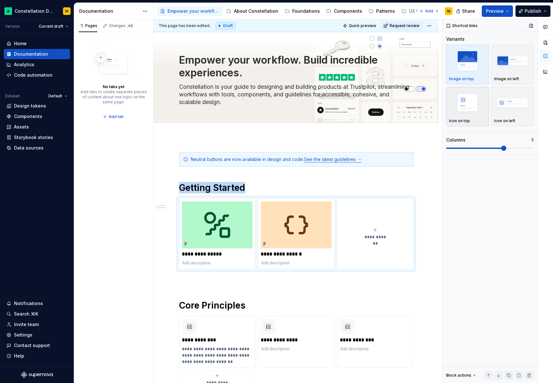
click at [477, 103] on img "button" at bounding box center [467, 102] width 37 height 23
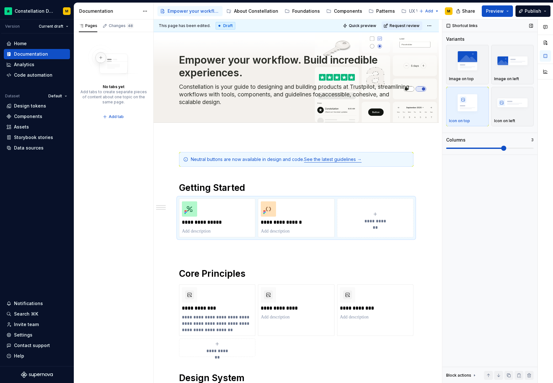
drag, startPoint x: 516, startPoint y: 142, endPoint x: 530, endPoint y: 148, distance: 15.1
click at [516, 142] on div "Columns" at bounding box center [488, 140] width 85 height 6
click at [532, 148] on span at bounding box center [489, 148] width 87 height 1
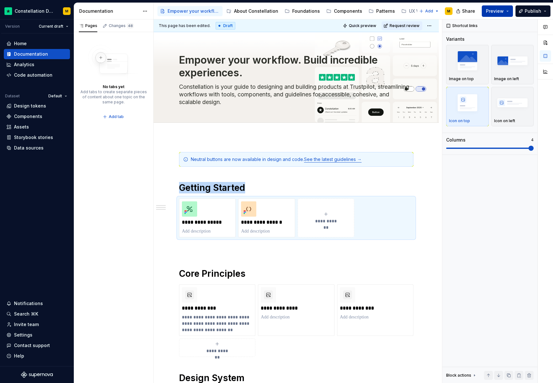
click at [495, 7] on button "Preview" at bounding box center [497, 10] width 31 height 11
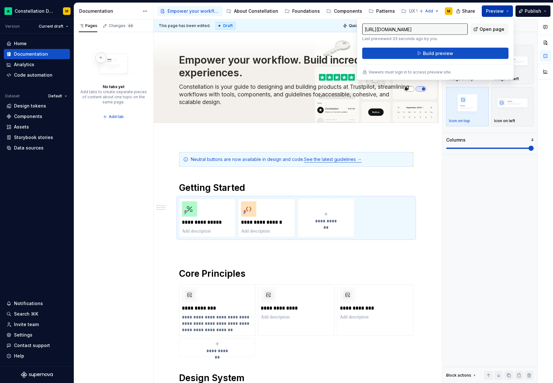
click at [494, 10] on span "Preview" at bounding box center [495, 11] width 18 height 6
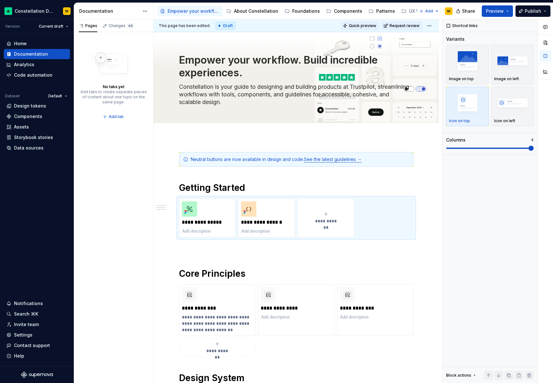
click at [346, 25] on button "Quick preview" at bounding box center [360, 25] width 38 height 9
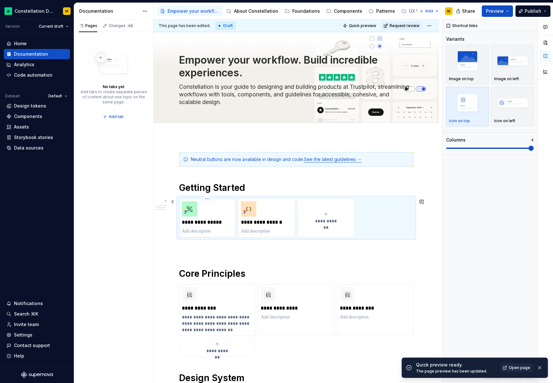
click at [198, 233] on p at bounding box center [207, 231] width 51 height 6
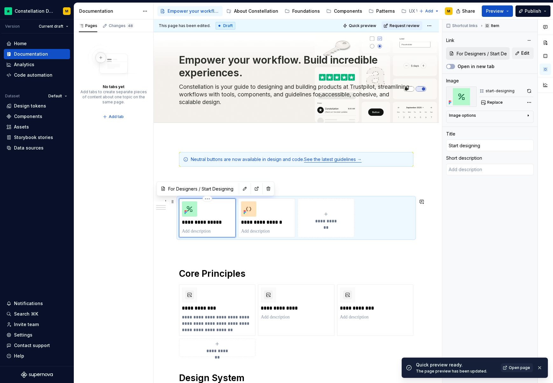
type textarea "*"
type textarea "H"
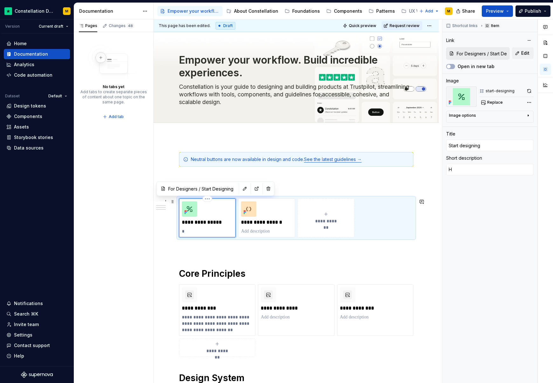
type textarea "*"
type textarea "Ho"
type textarea "*"
type textarea "How"
type textarea "*"
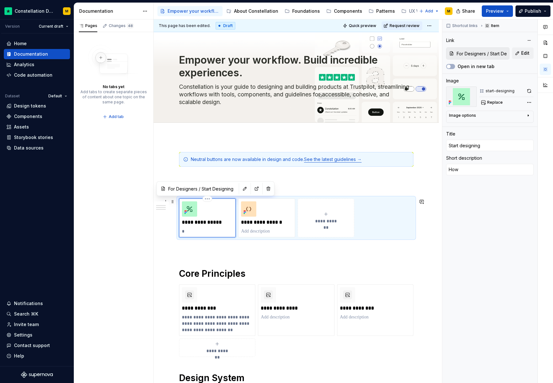
type textarea "How"
type textarea "*"
type textarea "How t"
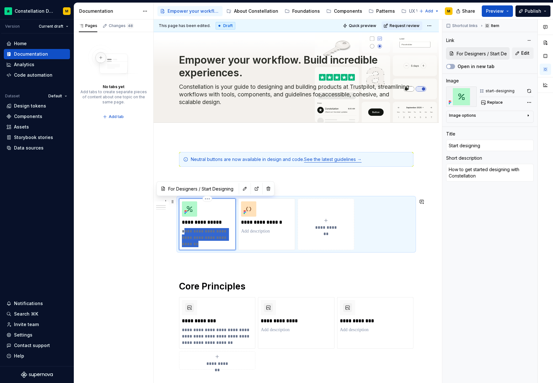
click at [183, 232] on p "**********" at bounding box center [207, 237] width 51 height 19
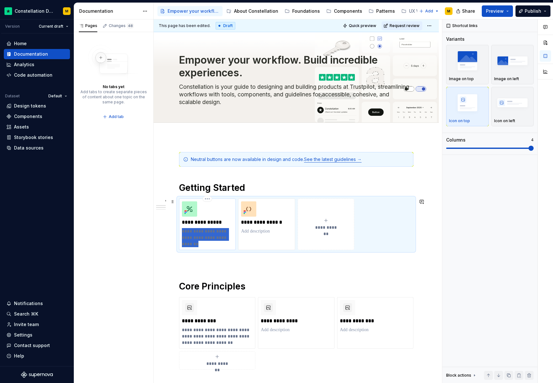
click at [182, 232] on p "**********" at bounding box center [207, 237] width 51 height 19
click at [257, 233] on p at bounding box center [266, 231] width 51 height 6
paste div
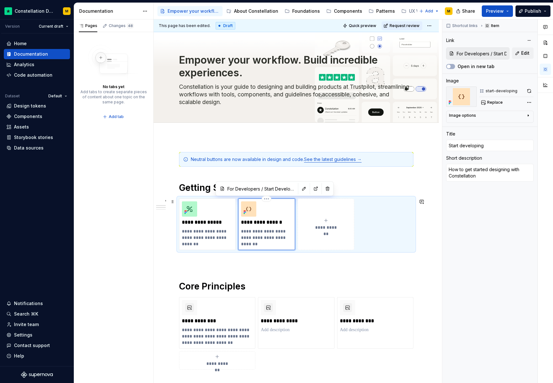
click at [252, 237] on p "**********" at bounding box center [266, 237] width 51 height 19
click at [291, 269] on div "**********" at bounding box center [296, 332] width 234 height 361
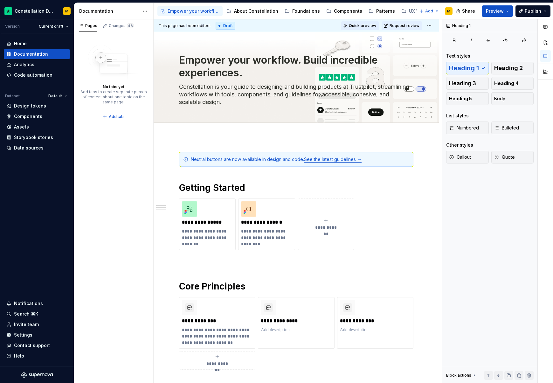
click at [363, 25] on span "Quick preview" at bounding box center [362, 25] width 27 height 5
click at [30, 336] on div "Settings" at bounding box center [23, 335] width 18 height 6
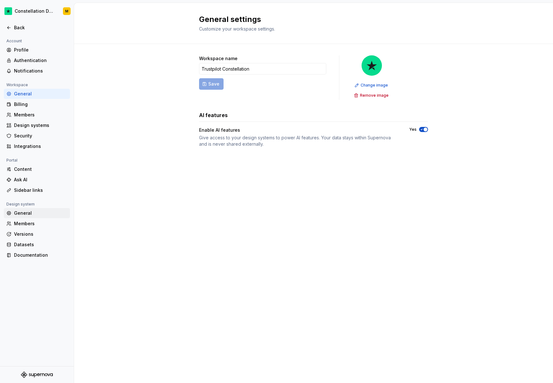
click at [27, 215] on div "General" at bounding box center [40, 213] width 53 height 6
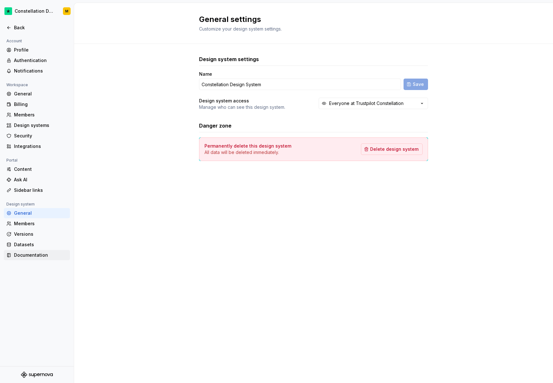
click at [33, 257] on div "Documentation" at bounding box center [40, 255] width 53 height 6
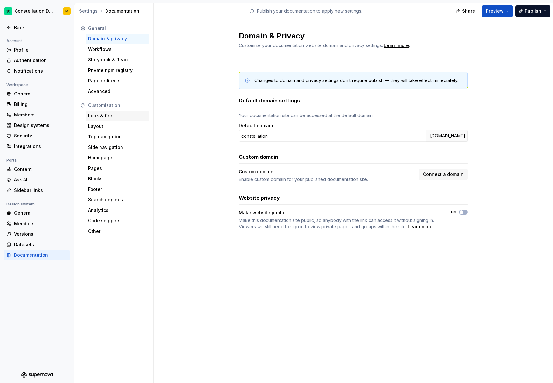
click at [109, 116] on div "Look & feel" at bounding box center [117, 116] width 59 height 6
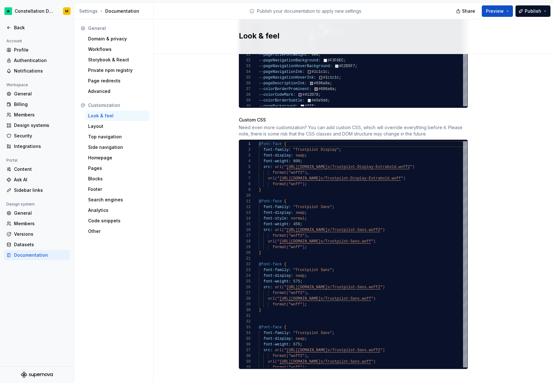
scroll to position [537, 0]
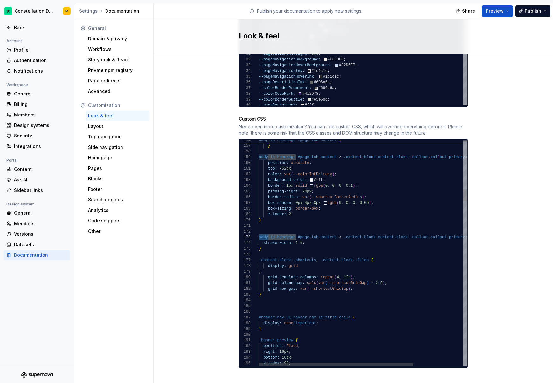
scroll to position [11, 0]
drag, startPoint x: 293, startPoint y: 230, endPoint x: 248, endPoint y: 231, distance: 44.8
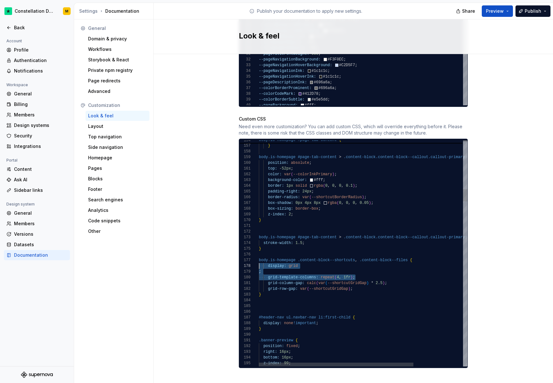
drag, startPoint x: 373, startPoint y: 272, endPoint x: 248, endPoint y: 261, distance: 125.4
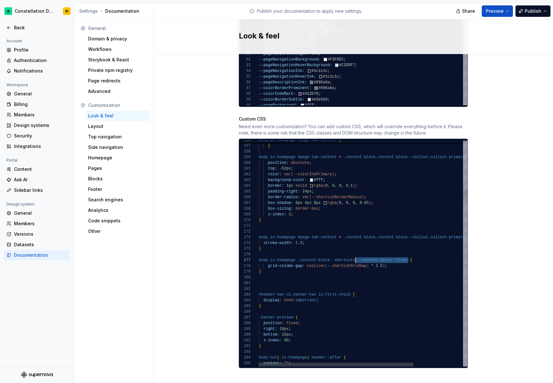
scroll to position [34, 97]
drag, startPoint x: 405, startPoint y: 254, endPoint x: 353, endPoint y: 252, distance: 52.5
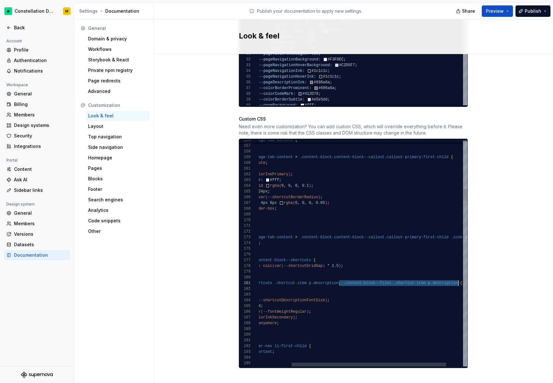
drag, startPoint x: 317, startPoint y: 279, endPoint x: 457, endPoint y: 279, distance: 139.6
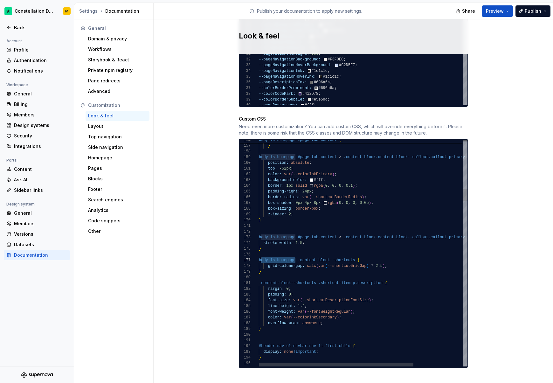
scroll to position [34, 0]
drag, startPoint x: 293, startPoint y: 254, endPoint x: 259, endPoint y: 262, distance: 34.9
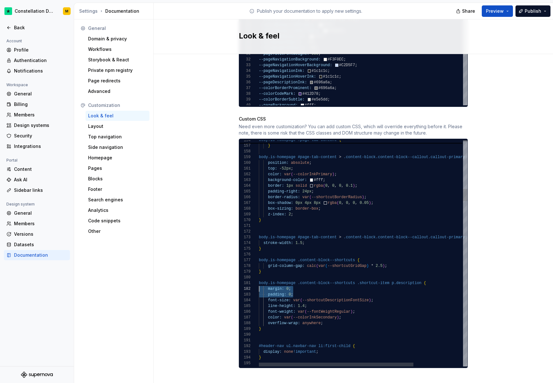
drag, startPoint x: 265, startPoint y: 286, endPoint x: 236, endPoint y: 284, distance: 29.0
drag, startPoint x: 328, startPoint y: 316, endPoint x: 247, endPoint y: 318, distance: 81.4
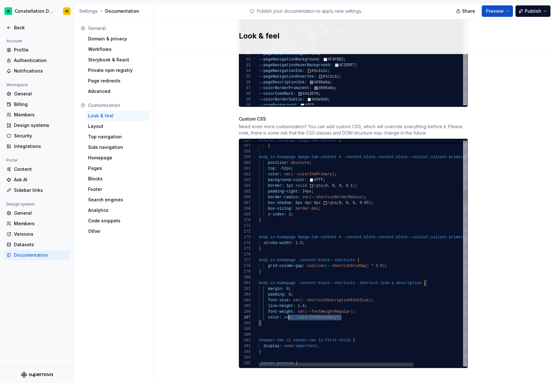
scroll to position [34, 0]
drag, startPoint x: 297, startPoint y: 312, endPoint x: 240, endPoint y: 311, distance: 57.2
drag, startPoint x: 372, startPoint y: 305, endPoint x: 241, endPoint y: 307, distance: 131.3
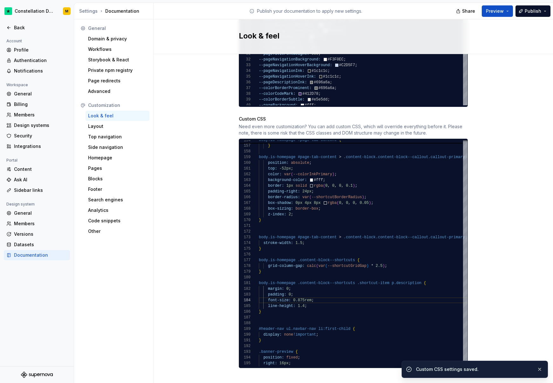
click at [482, 13] on div "Share Preview Publish" at bounding box center [504, 11] width 95 height 16
click at [489, 11] on span "Preview" at bounding box center [495, 11] width 18 height 6
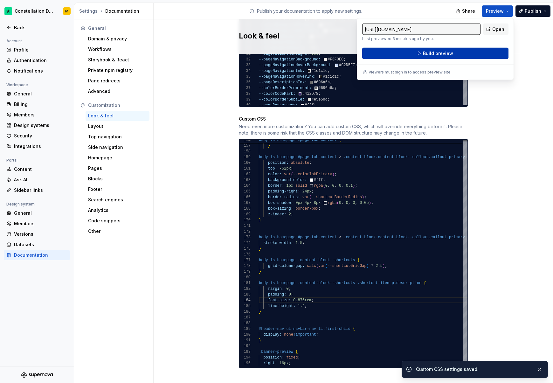
click at [432, 55] on span "Build preview" at bounding box center [438, 53] width 30 height 6
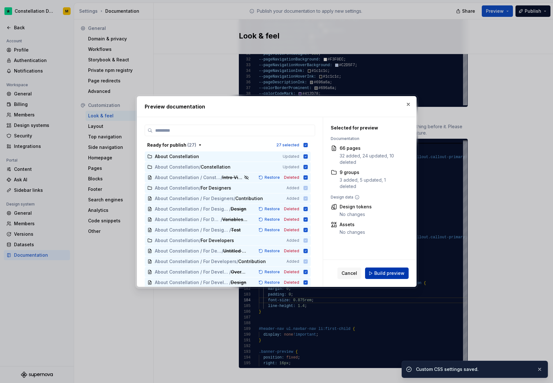
click at [388, 267] on div "Cancel Build preview" at bounding box center [372, 272] width 71 height 11
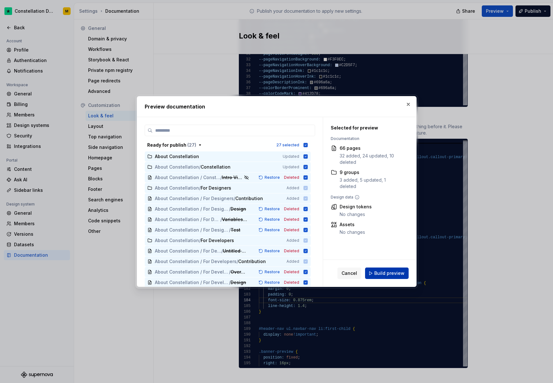
click at [388, 272] on span "Build preview" at bounding box center [389, 273] width 30 height 6
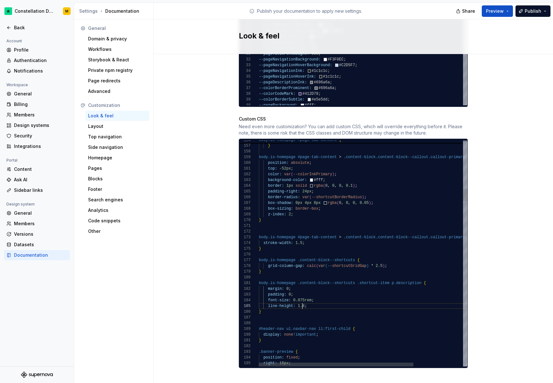
scroll to position [23, 46]
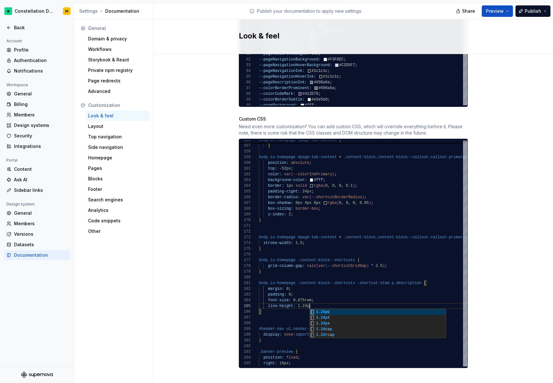
scroll to position [23, 53]
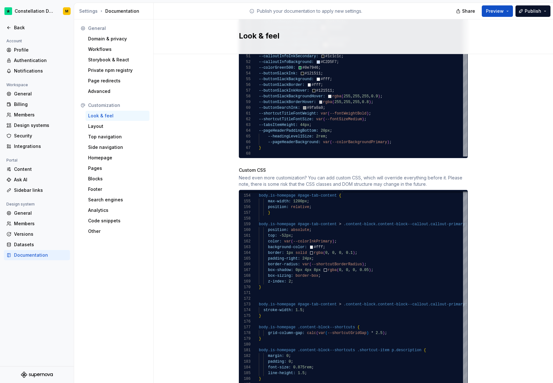
scroll to position [537, 0]
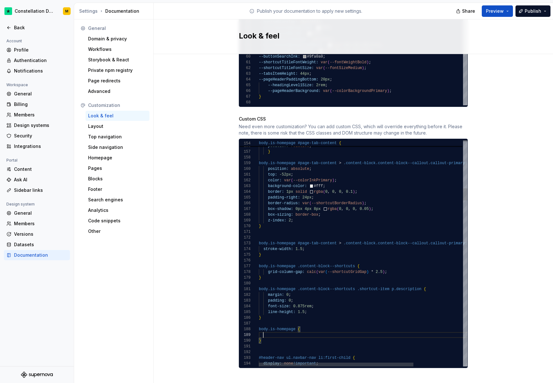
scroll to position [46, 76]
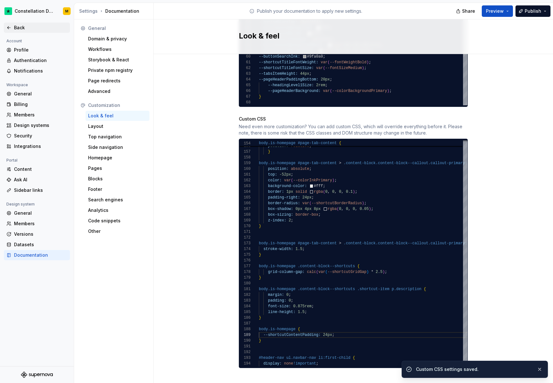
click at [21, 25] on div "Back" at bounding box center [40, 27] width 53 height 6
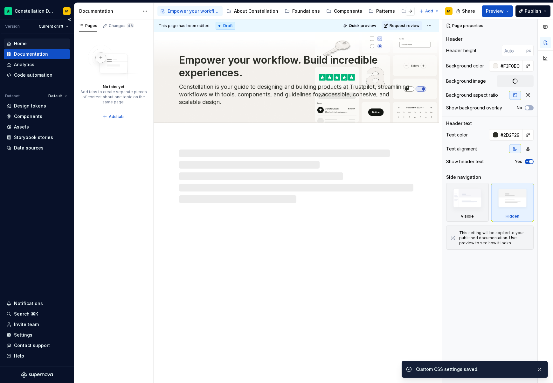
click at [26, 40] on div "Home" at bounding box center [20, 43] width 13 height 6
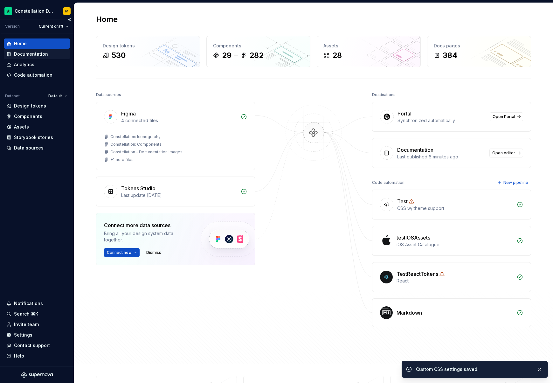
click at [33, 56] on div "Documentation" at bounding box center [31, 54] width 34 height 6
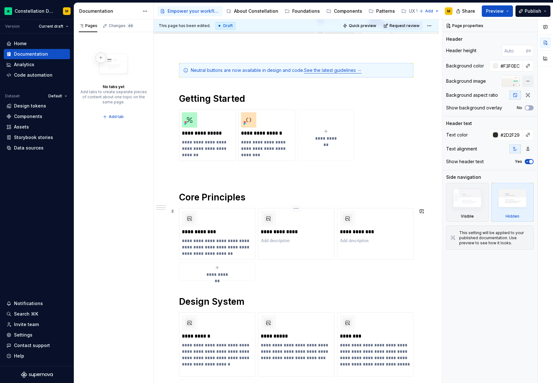
scroll to position [72, 0]
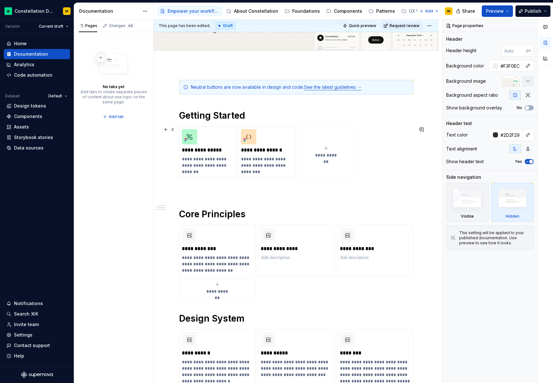
click at [374, 155] on div "**********" at bounding box center [296, 152] width 234 height 52
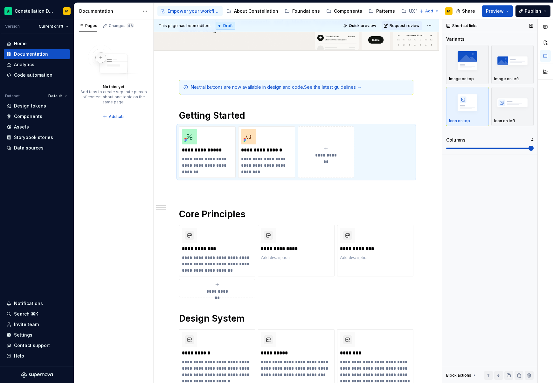
click at [489, 151] on div "Variants Image on top Image on left Icon on top Icon on left Columns 4" at bounding box center [489, 95] width 87 height 119
click at [488, 150] on span at bounding box center [489, 148] width 87 height 5
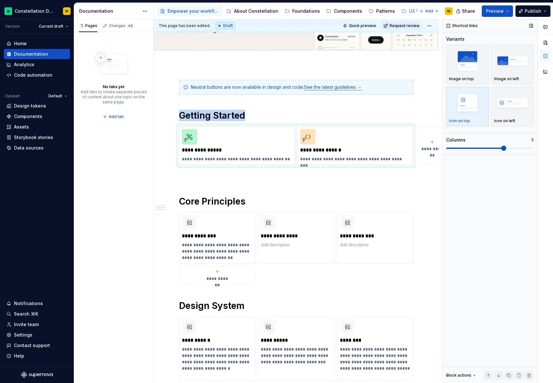
click at [494, 148] on span at bounding box center [489, 148] width 87 height 1
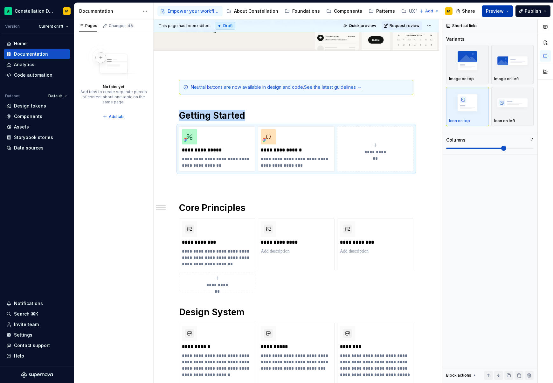
click at [490, 8] on span "Preview" at bounding box center [495, 11] width 18 height 6
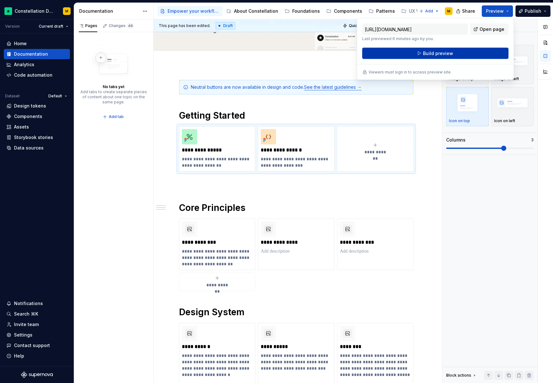
click at [432, 58] on button "Build preview" at bounding box center [435, 53] width 146 height 11
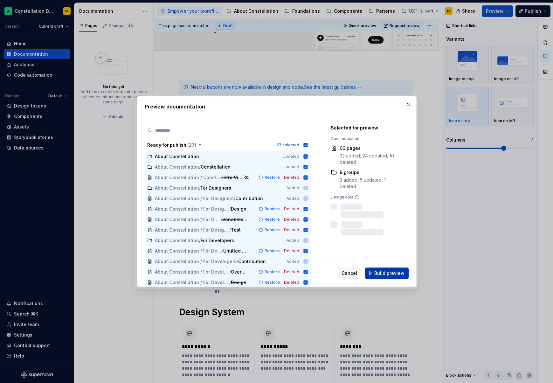
click at [386, 272] on span "Build preview" at bounding box center [389, 273] width 30 height 6
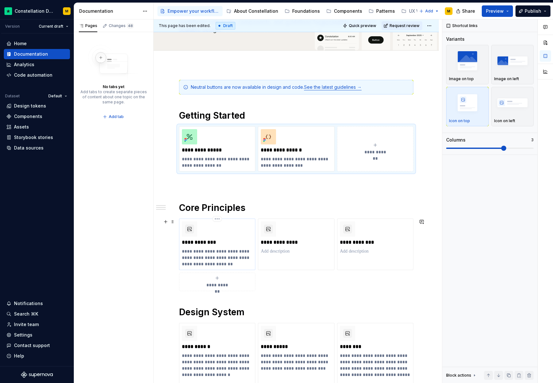
click at [223, 239] on p "**********" at bounding box center [217, 242] width 71 height 6
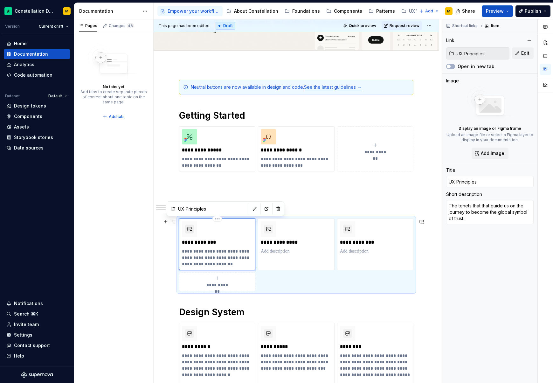
click at [186, 227] on button "button" at bounding box center [189, 228] width 9 height 9
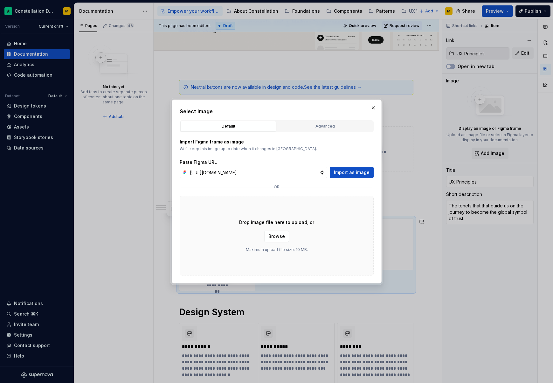
scroll to position [0, 187]
click at [347, 169] on span "Import as image" at bounding box center [352, 172] width 36 height 6
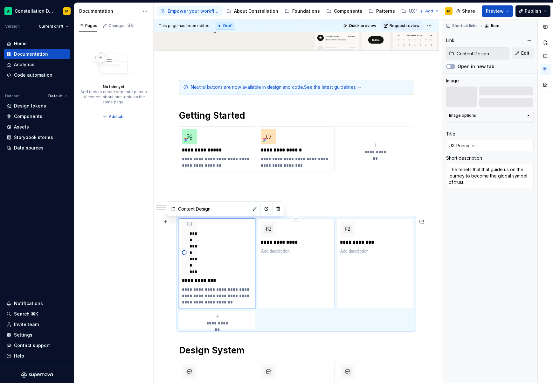
click at [272, 230] on button "button" at bounding box center [268, 228] width 9 height 9
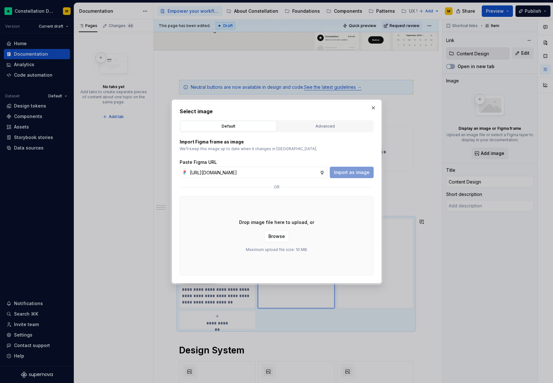
scroll to position [0, 186]
click at [354, 173] on span "Import as image" at bounding box center [352, 172] width 36 height 6
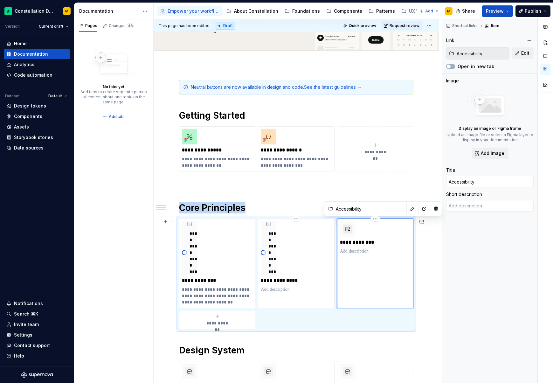
click at [351, 227] on button "button" at bounding box center [347, 228] width 9 height 9
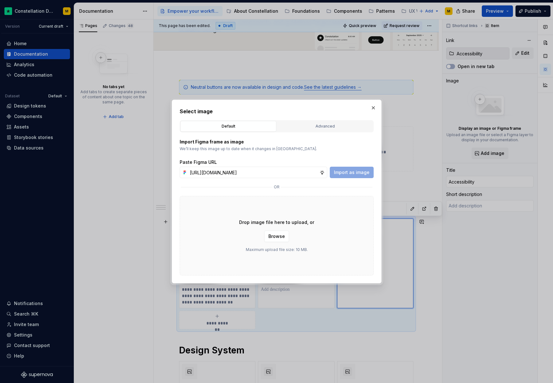
scroll to position [0, 187]
click at [372, 165] on div "Paste Figma URL" at bounding box center [277, 162] width 194 height 6
click at [368, 167] on button "Import as image" at bounding box center [352, 172] width 44 height 11
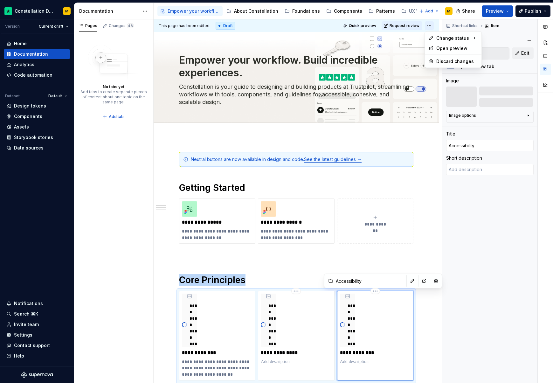
click at [432, 26] on html "Constellation Design System M Version Current draft Home Documentation Analytic…" at bounding box center [276, 191] width 553 height 383
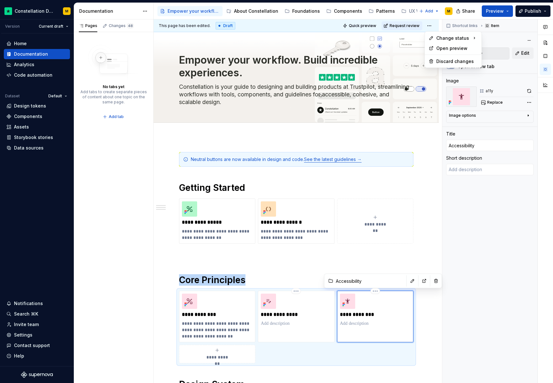
click at [218, 139] on html "Constellation Design System M Version Current draft Home Documentation Analytic…" at bounding box center [276, 191] width 553 height 383
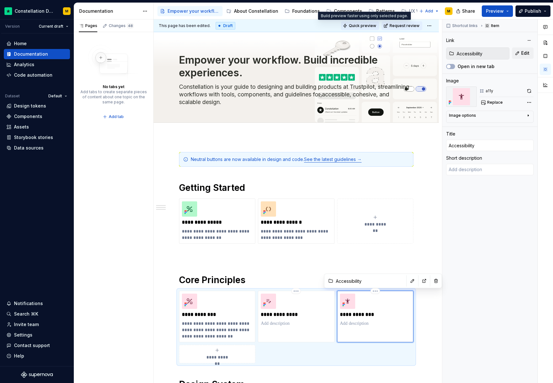
click at [354, 27] on span "Quick preview" at bounding box center [362, 25] width 27 height 5
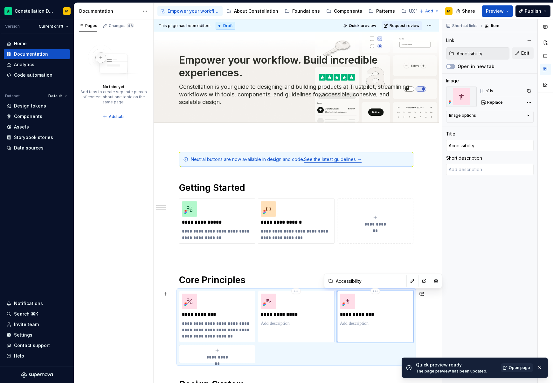
click at [279, 326] on p at bounding box center [296, 323] width 71 height 6
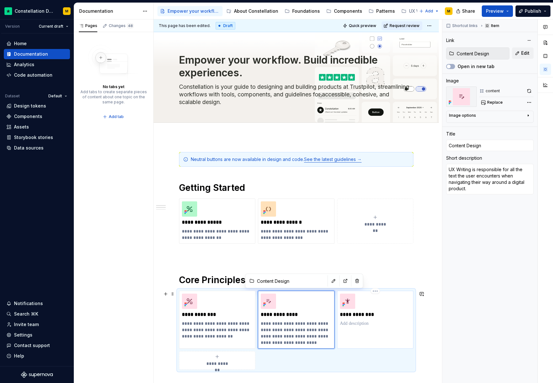
click at [359, 326] on p at bounding box center [375, 323] width 71 height 6
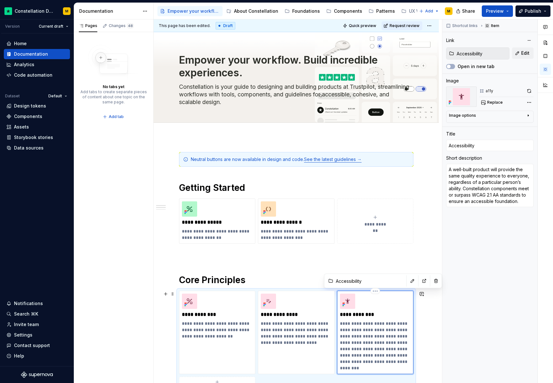
click at [400, 341] on p "**********" at bounding box center [375, 345] width 71 height 51
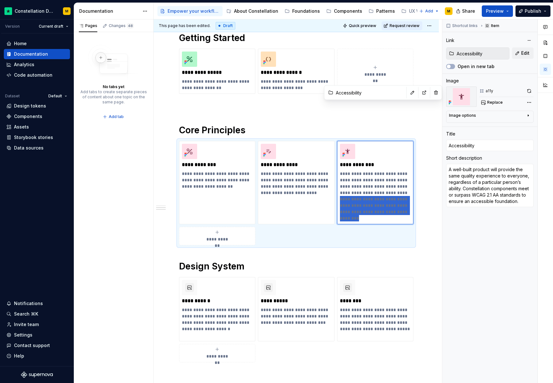
scroll to position [188, 0]
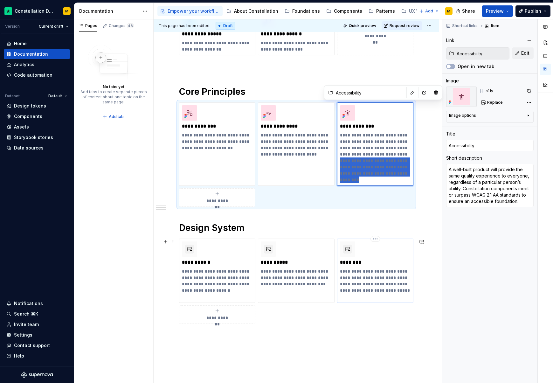
drag, startPoint x: 340, startPoint y: 348, endPoint x: 396, endPoint y: 242, distance: 120.5
click at [396, 242] on div "**********" at bounding box center [296, 157] width 234 height 387
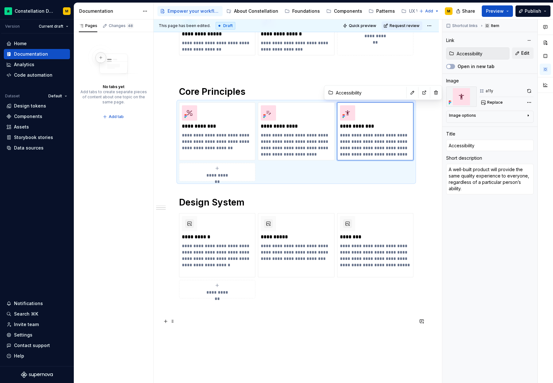
click at [378, 318] on p at bounding box center [296, 321] width 234 height 8
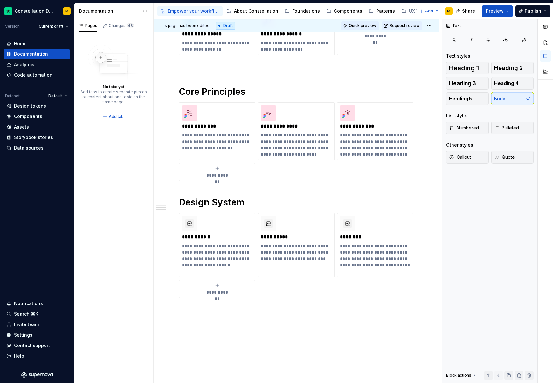
click at [368, 24] on span "Quick preview" at bounding box center [362, 25] width 27 height 5
